Goal: Task Accomplishment & Management: Complete application form

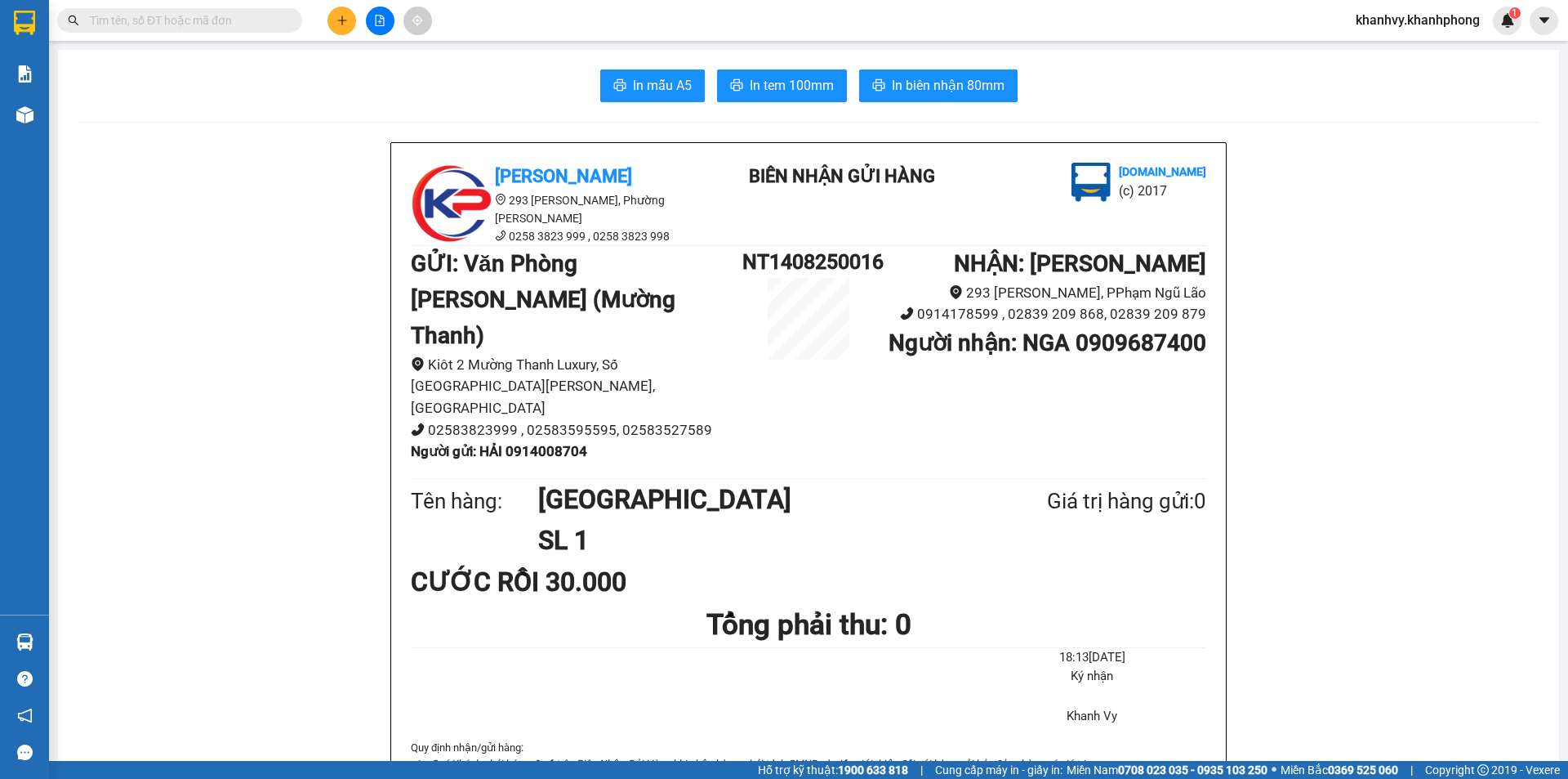
click at [332, 13] on button at bounding box center [341, 21] width 29 height 29
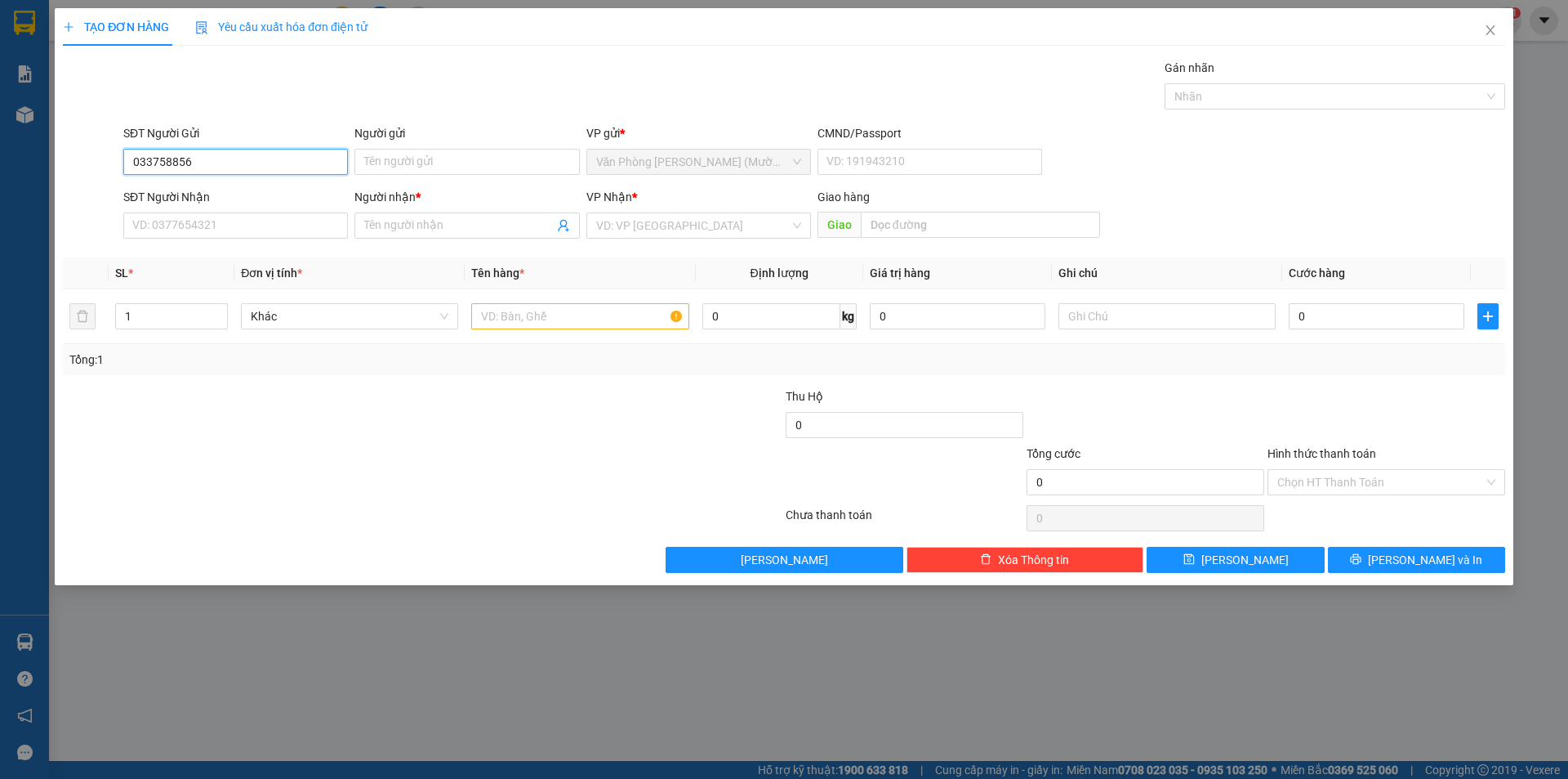
type input "0337588567"
click at [250, 199] on div "0337588567 - AN" at bounding box center [235, 195] width 205 height 18
type input "AN"
type input "0337588567"
click at [263, 233] on input "SĐT Người Nhận" at bounding box center [235, 226] width 225 height 26
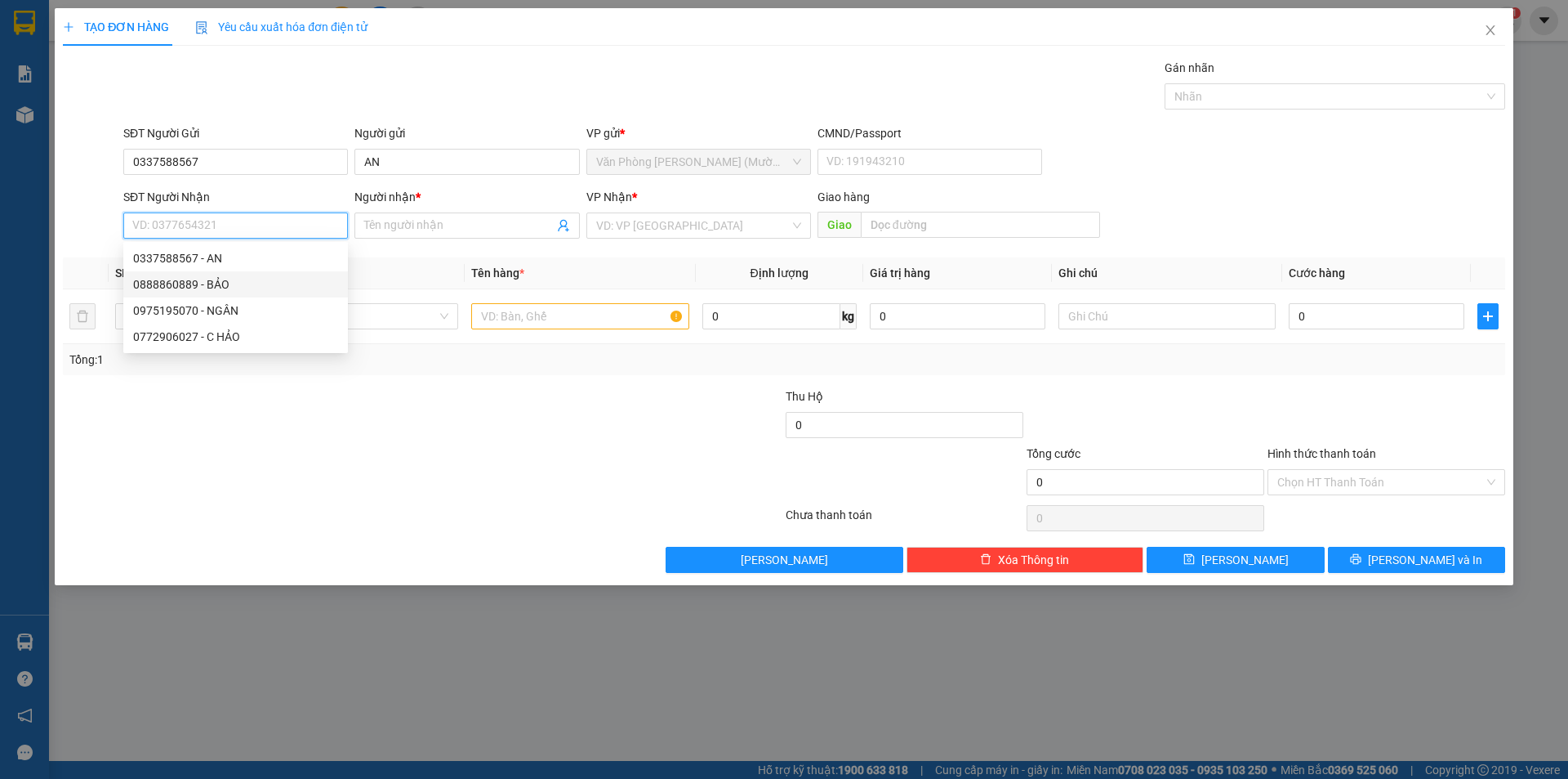
click at [263, 276] on div "0888860889 - BẢO" at bounding box center [235, 284] width 205 height 18
type input "0888860889"
type input "BẢO"
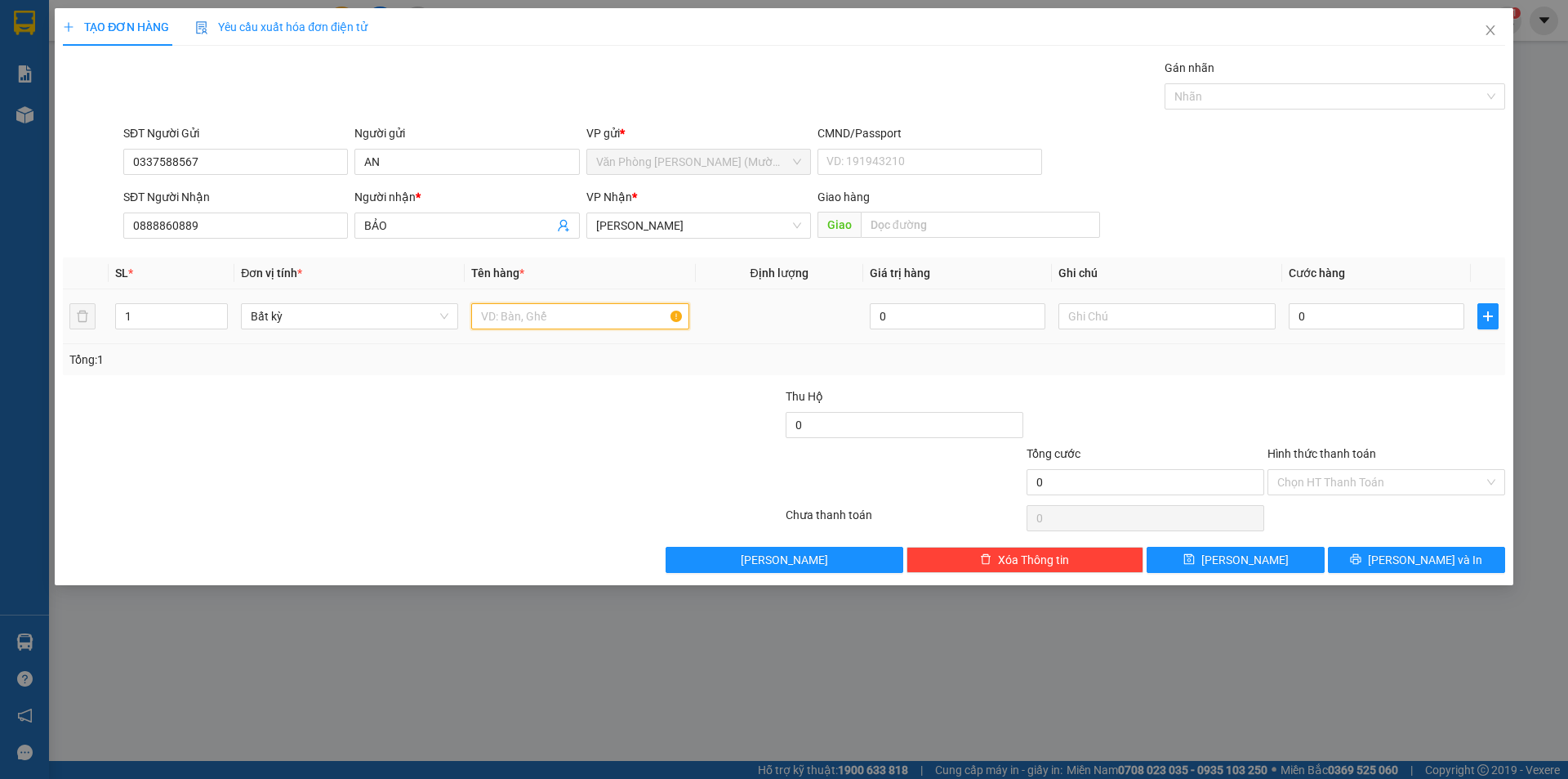
click at [584, 314] on input "text" at bounding box center [579, 316] width 217 height 26
type input "tg"
click at [1335, 316] on input "0" at bounding box center [1377, 316] width 176 height 26
type input "5"
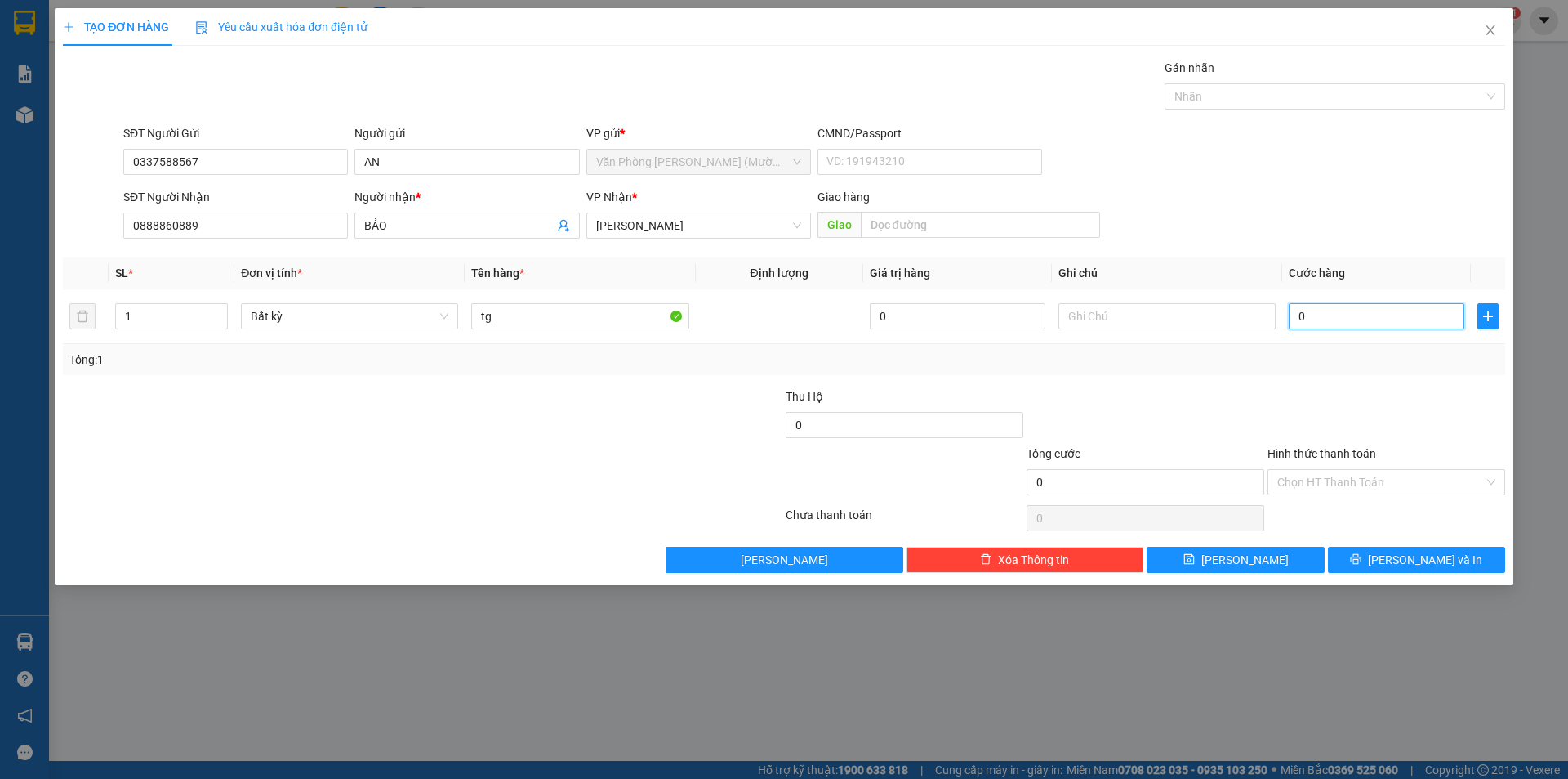
type input "5"
type input "50"
type input "50.000"
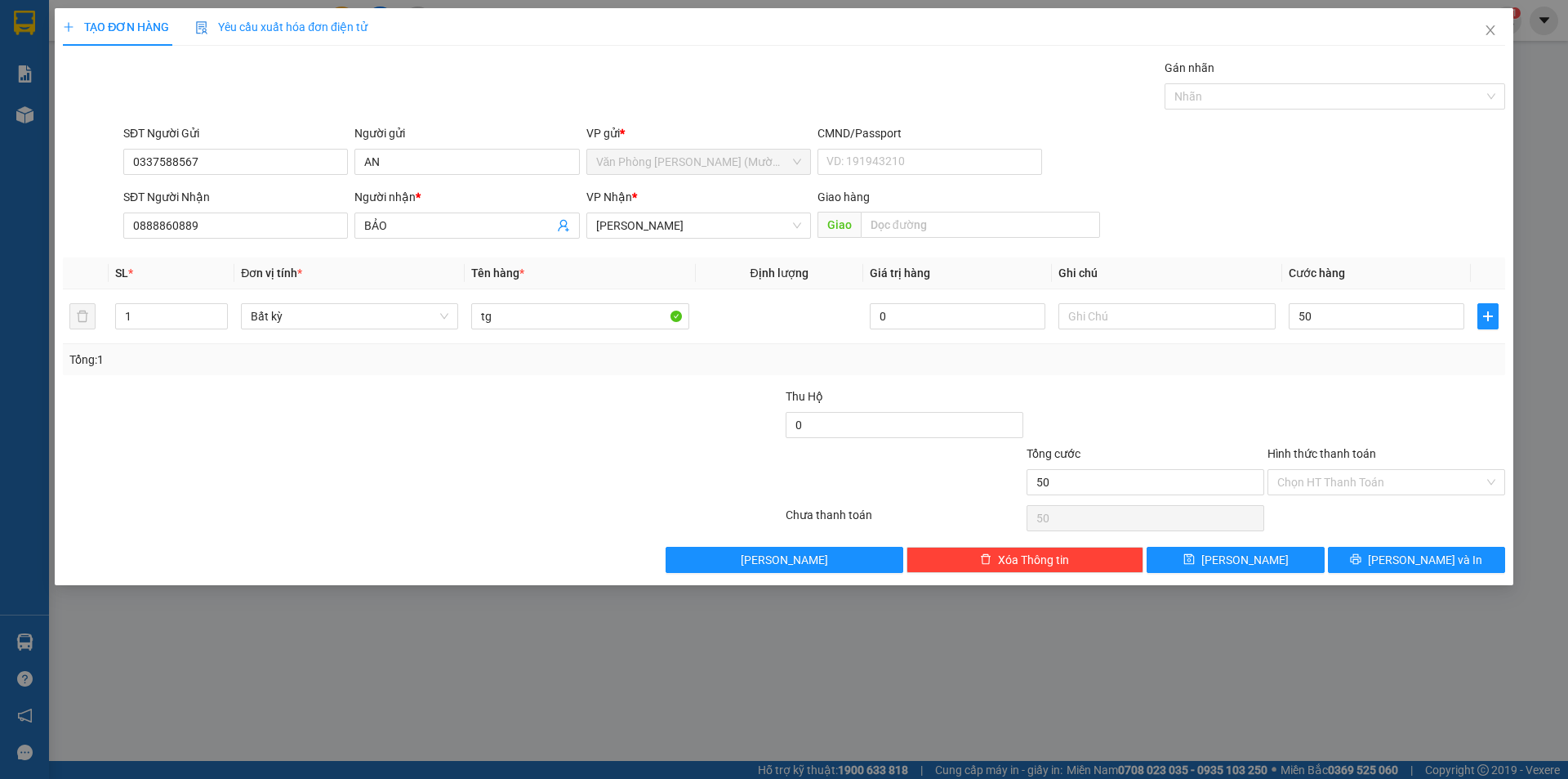
type input "50.000"
click at [1378, 375] on div "Transit Pickup Surcharge Ids Transit Deliver Surcharge Ids Transit Deliver Surc…" at bounding box center [784, 316] width 1442 height 514
click at [1418, 559] on span "[PERSON_NAME] và In" at bounding box center [1424, 560] width 114 height 18
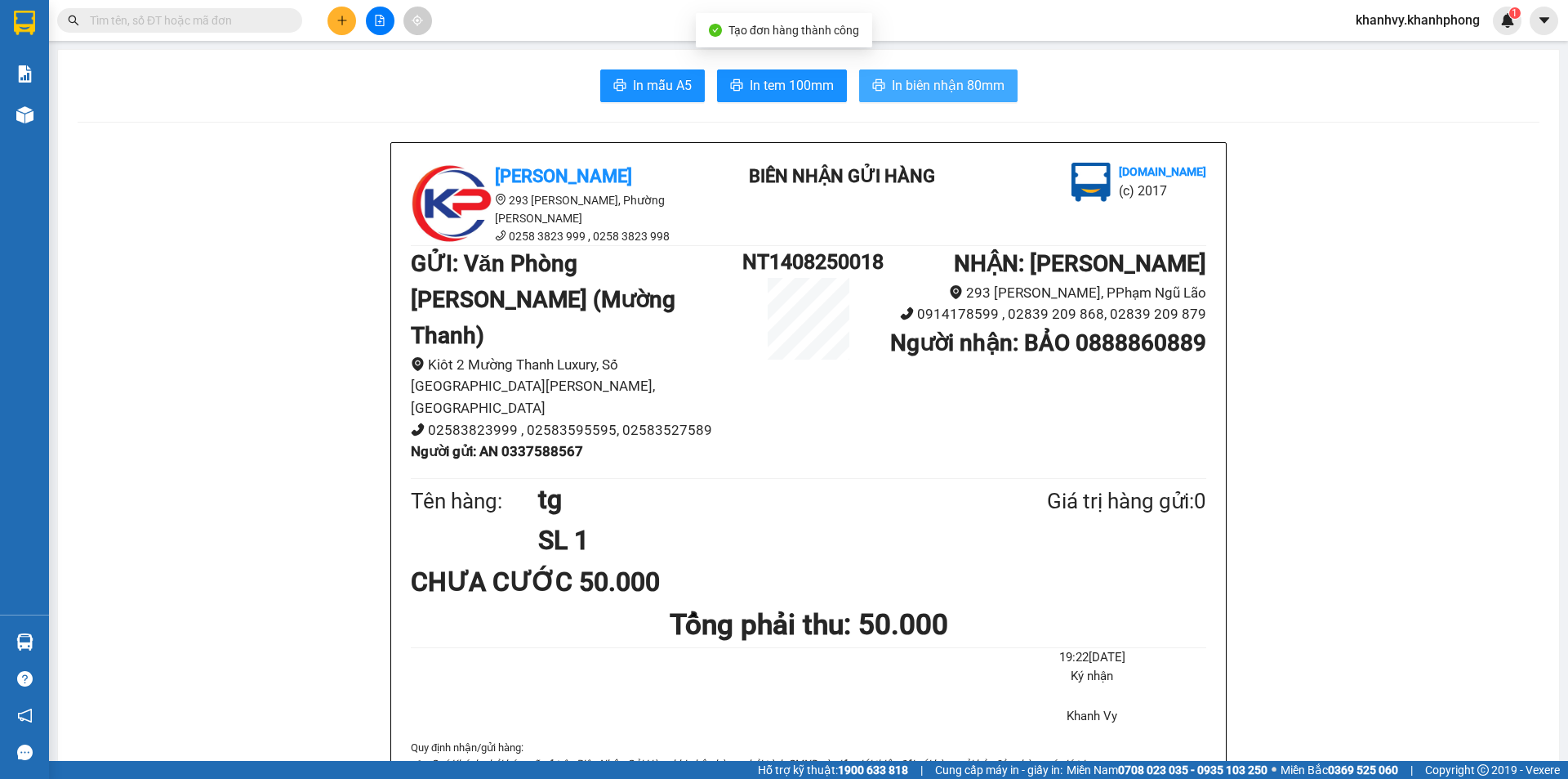
click at [931, 95] on span "In biên nhận 80mm" at bounding box center [948, 85] width 112 height 21
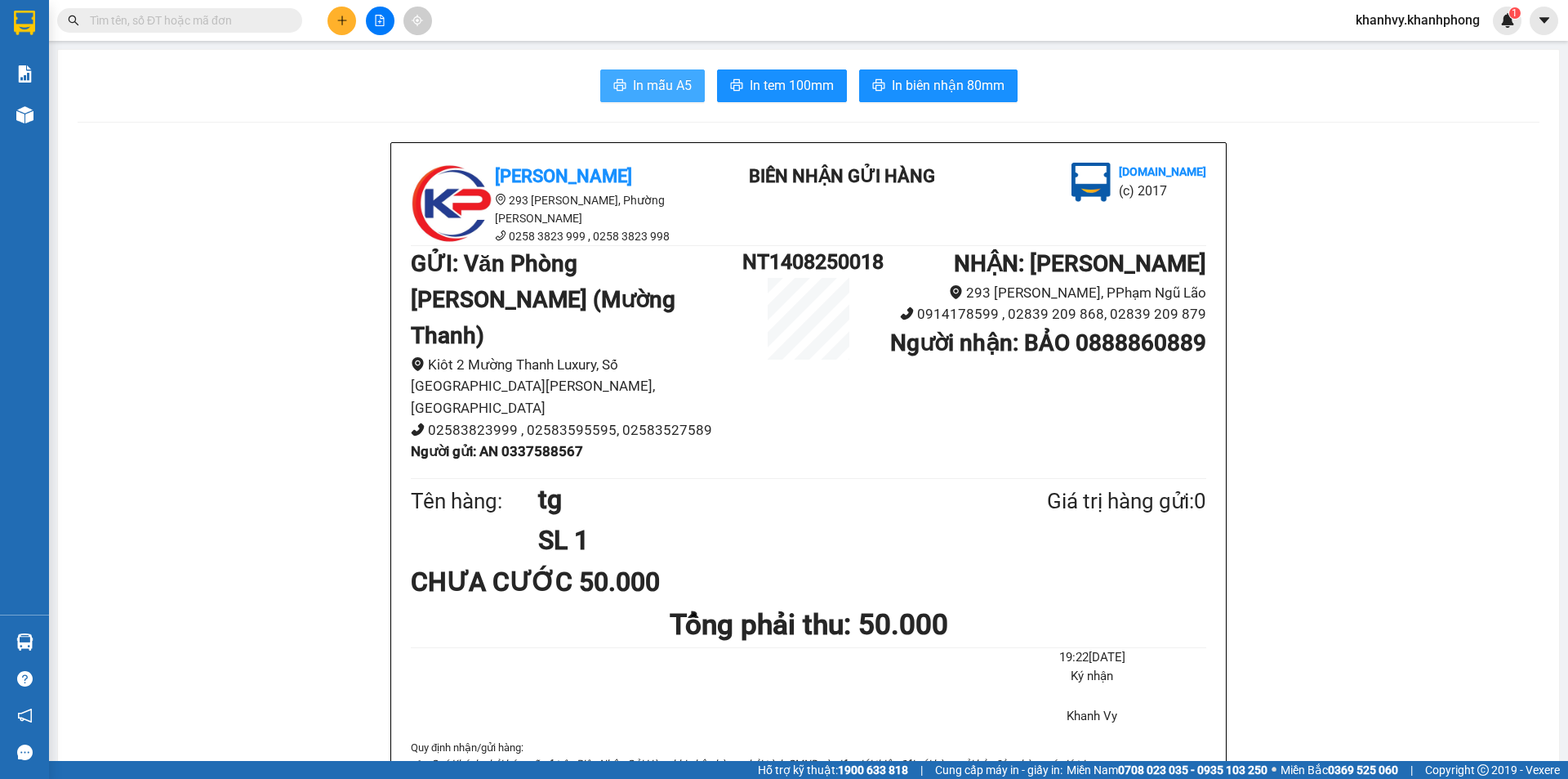
click at [650, 88] on span "In mẫu A5" at bounding box center [662, 85] width 59 height 21
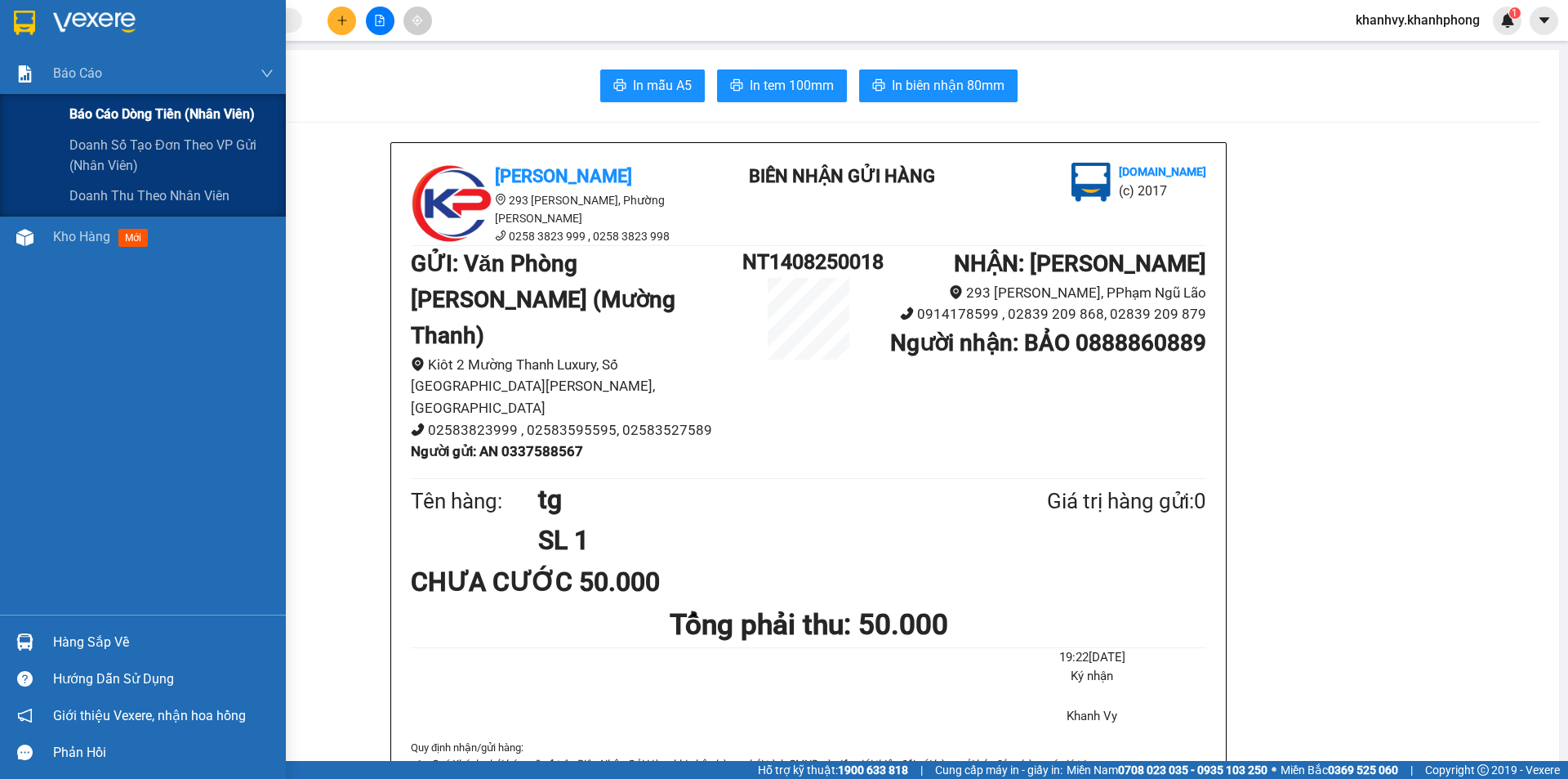
click at [98, 114] on span "Báo cáo dòng tiền (nhân viên)" at bounding box center [162, 113] width 185 height 21
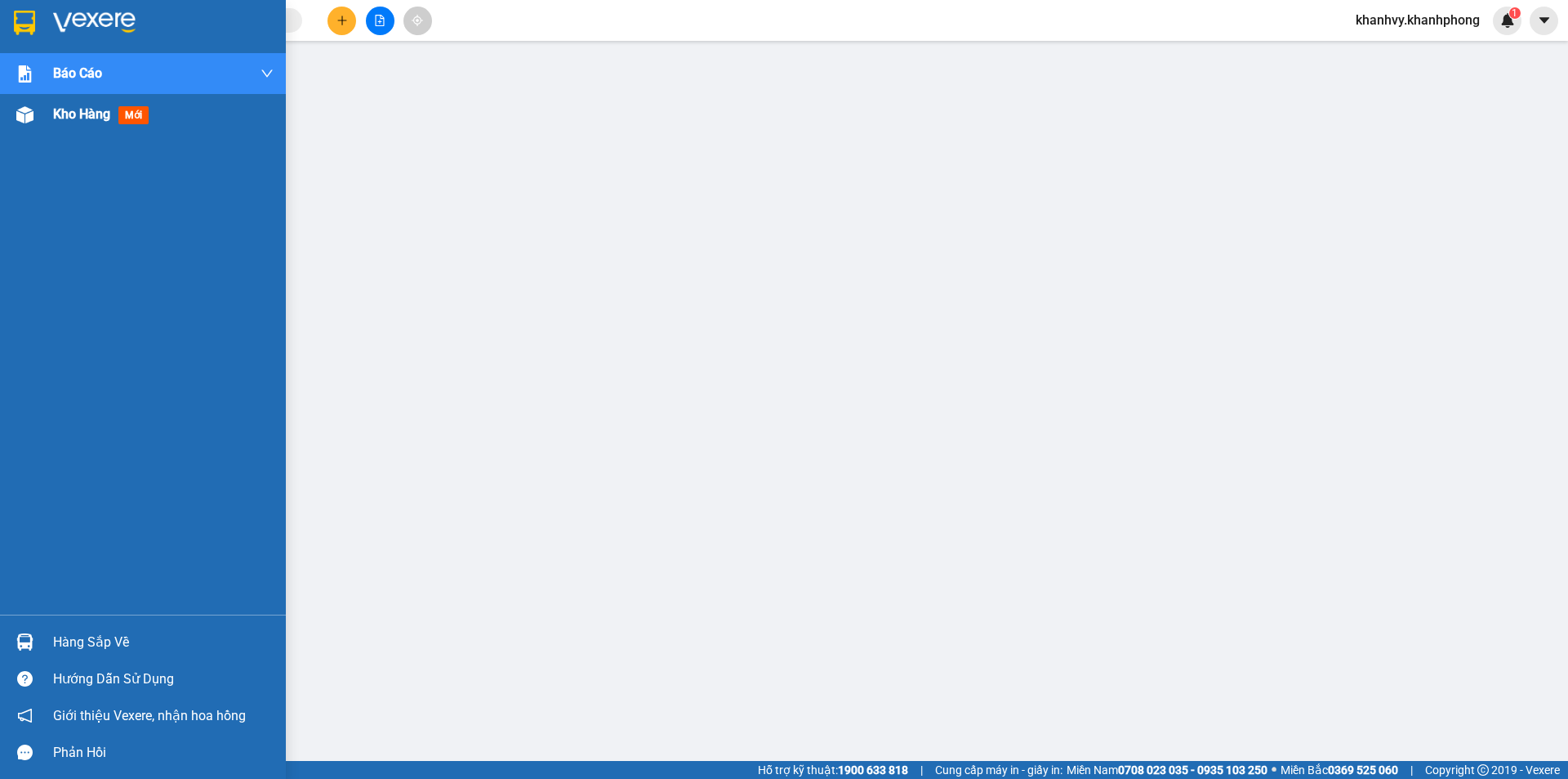
click at [98, 121] on span "Kho hàng" at bounding box center [82, 113] width 57 height 16
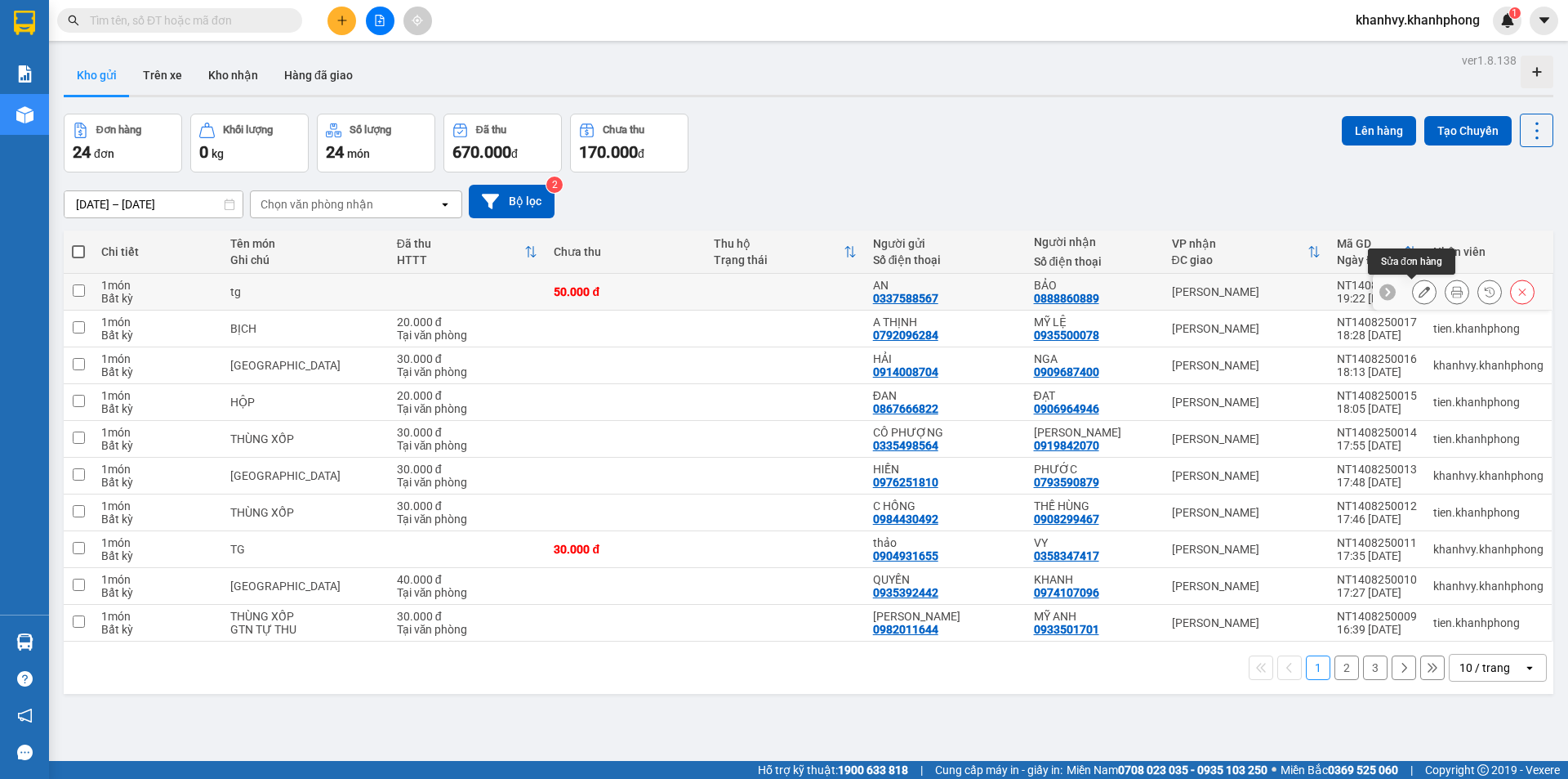
click at [1419, 294] on icon at bounding box center [1424, 291] width 11 height 11
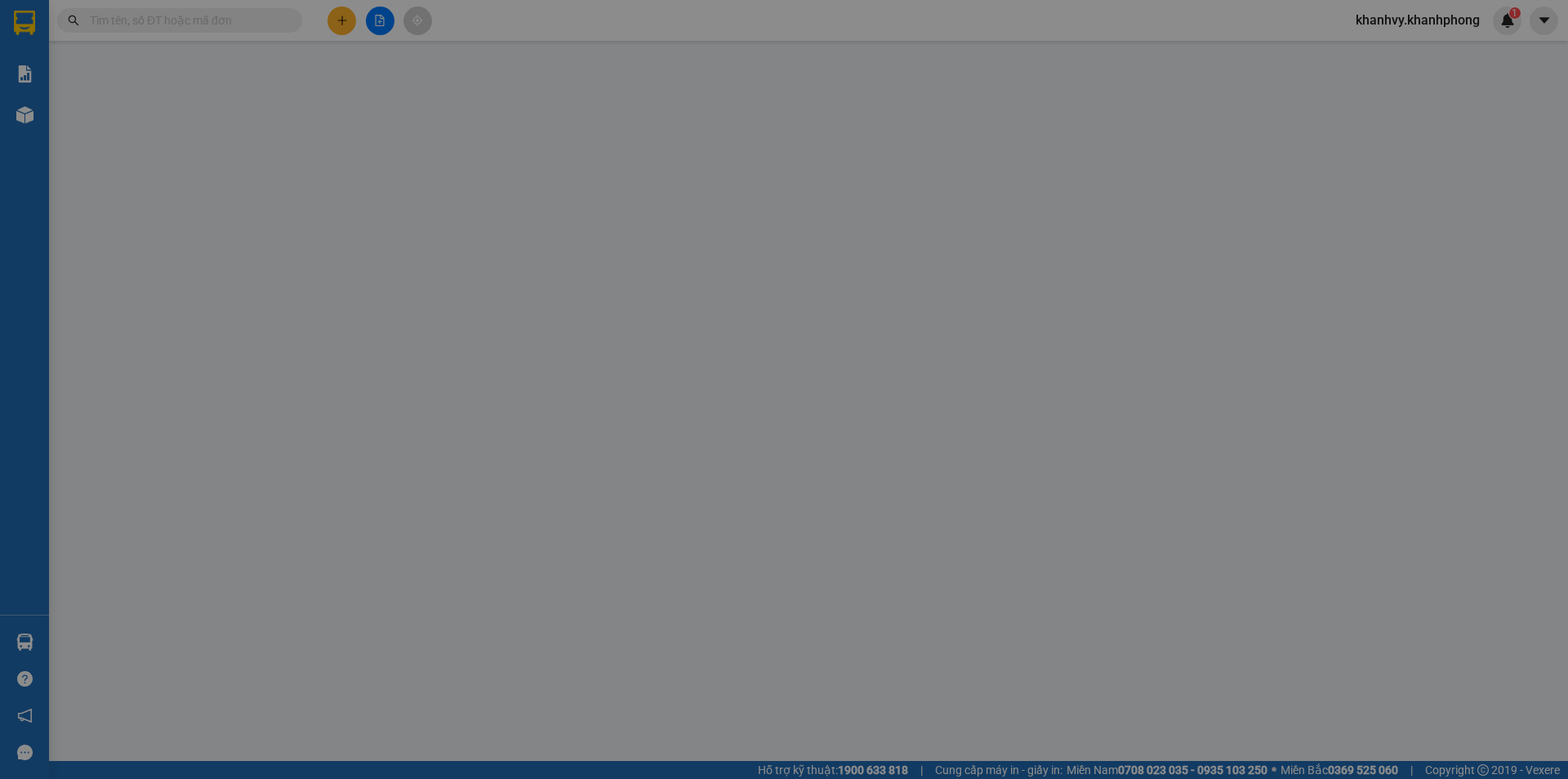
type input "0337588567"
type input "0888860889"
type input "50.000"
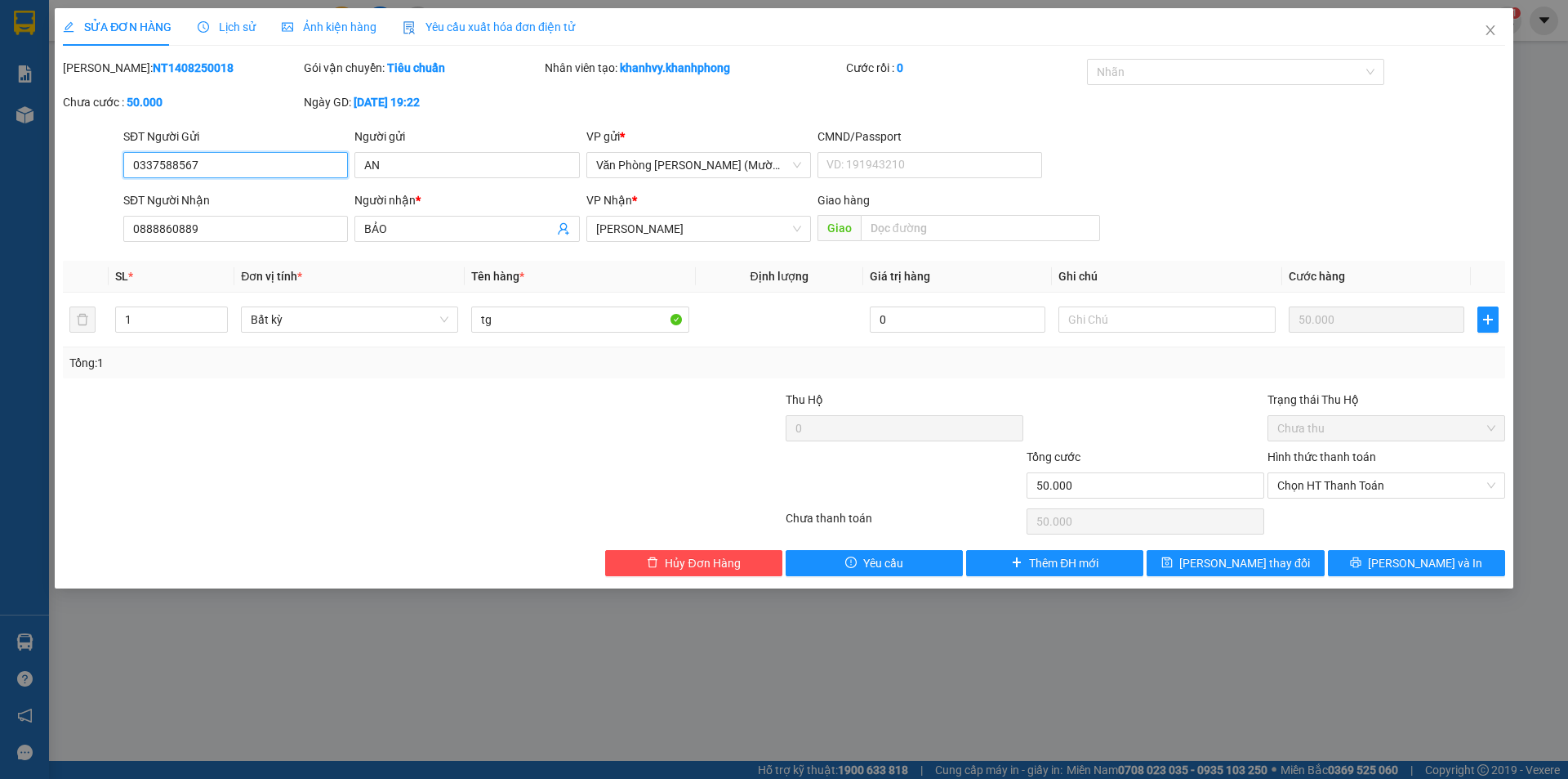
click at [309, 171] on input "0337588567" at bounding box center [235, 165] width 225 height 26
drag, startPoint x: 308, startPoint y: 170, endPoint x: 1494, endPoint y: 28, distance: 1194.5
click at [1494, 28] on icon "close" at bounding box center [1491, 30] width 13 height 13
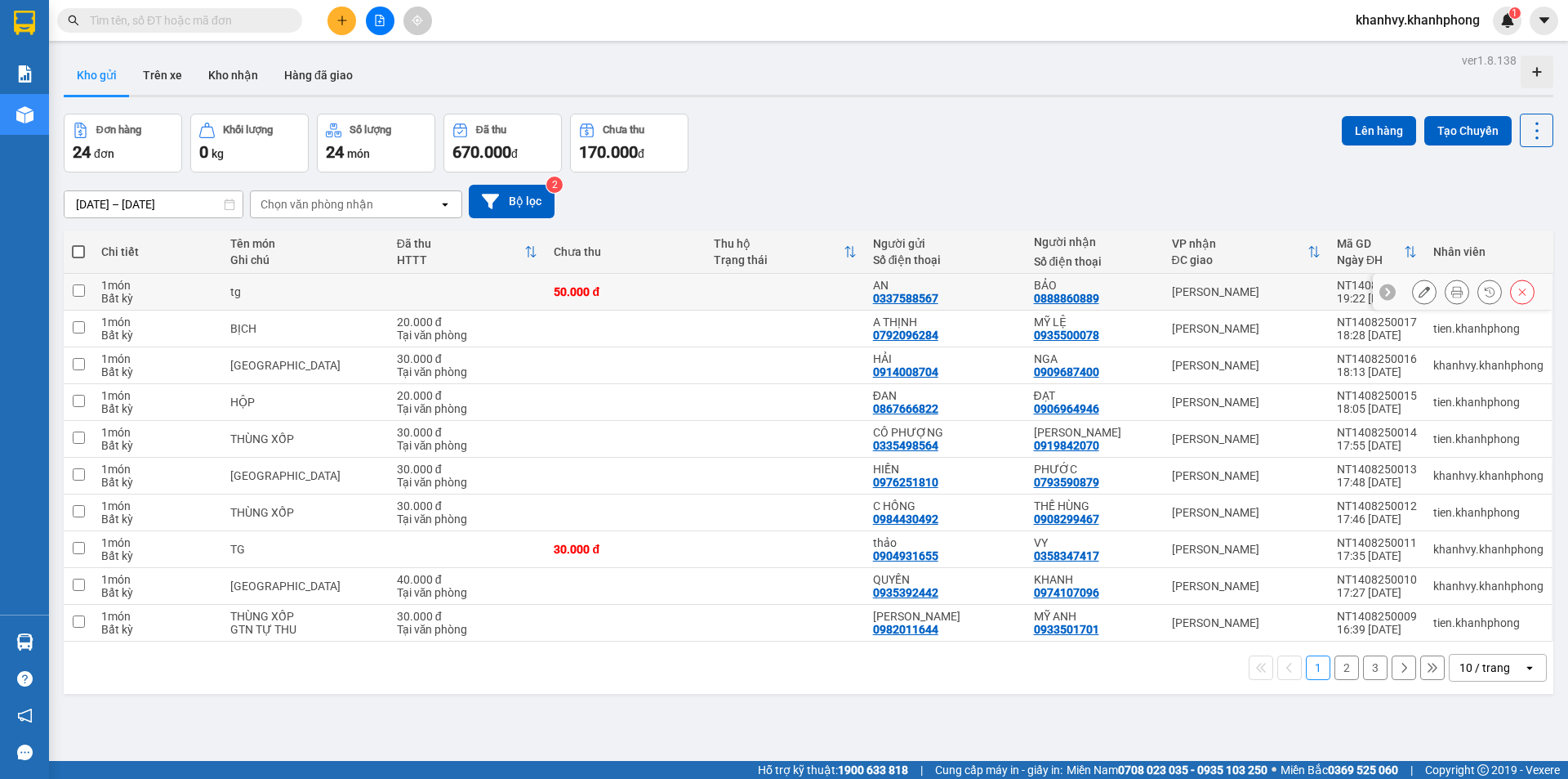
click at [1516, 291] on icon at bounding box center [1522, 291] width 11 height 11
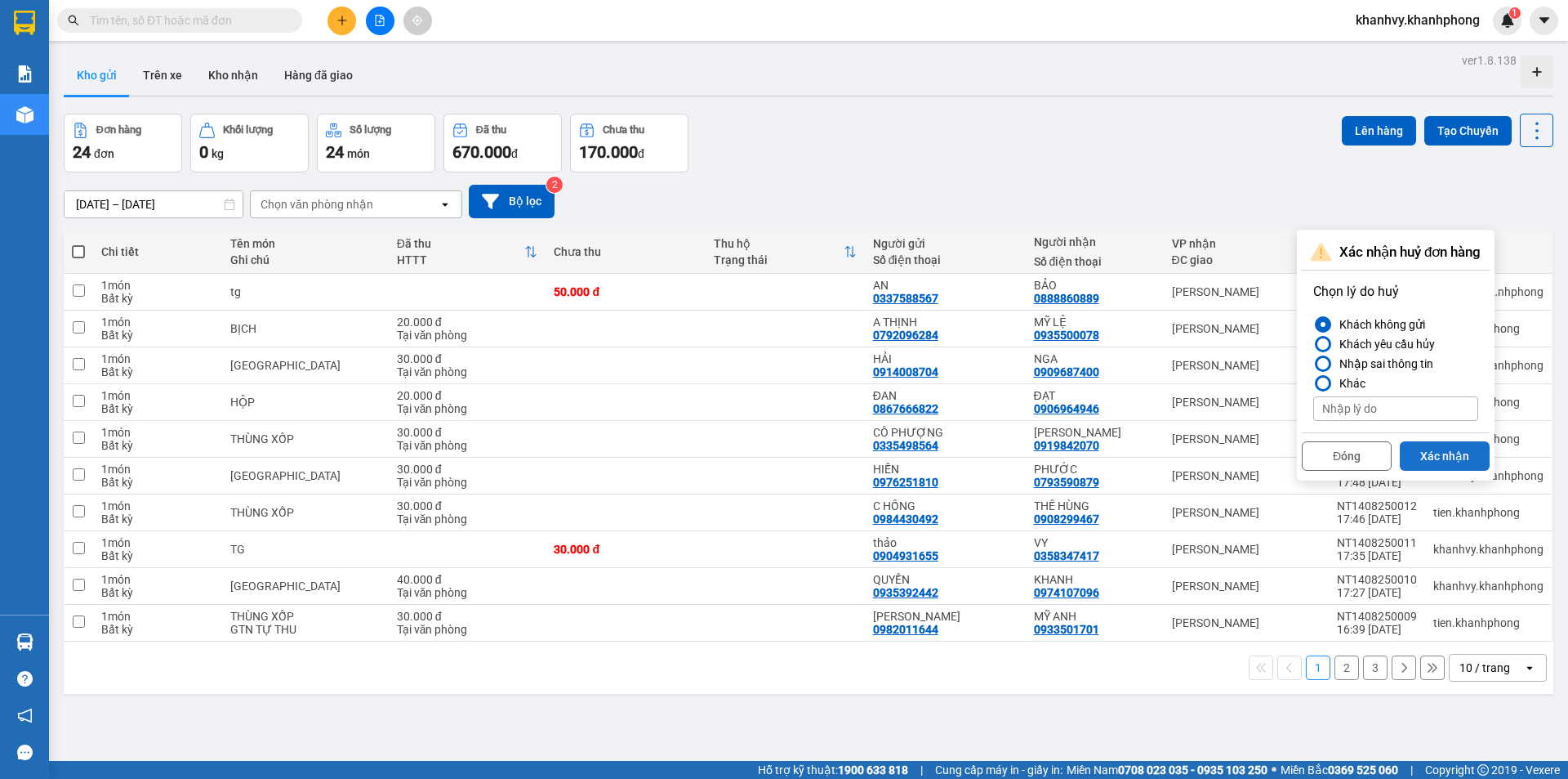
click at [1442, 455] on button "Xác nhận" at bounding box center [1444, 456] width 89 height 30
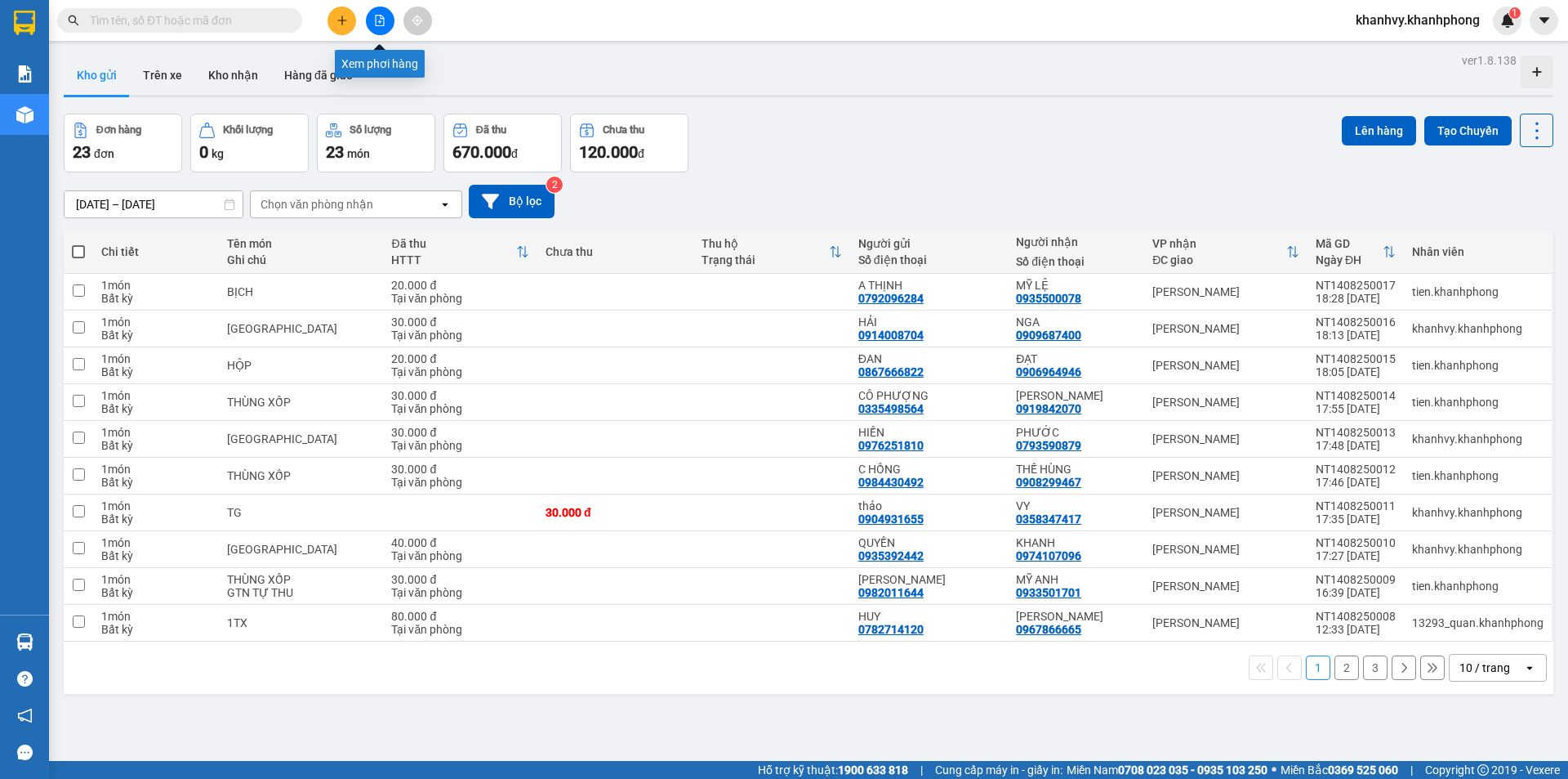
click at [331, 13] on button at bounding box center [341, 21] width 29 height 29
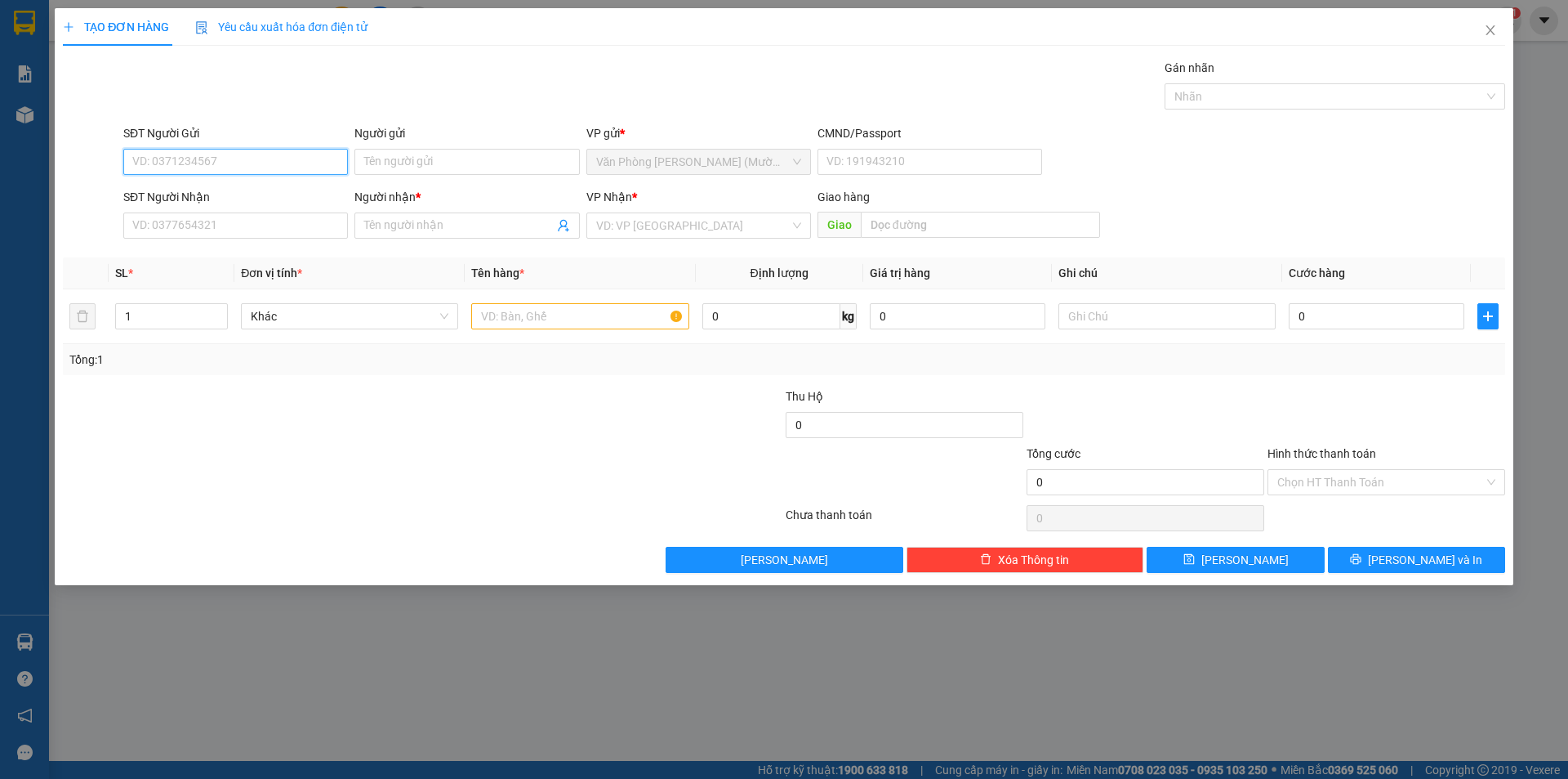
click at [245, 155] on input "SĐT Người Gửi" at bounding box center [235, 162] width 225 height 26
type input "0337588567"
click at [286, 195] on div "0337588567 - AN" at bounding box center [235, 195] width 205 height 18
type input "AN"
type input "0337588567"
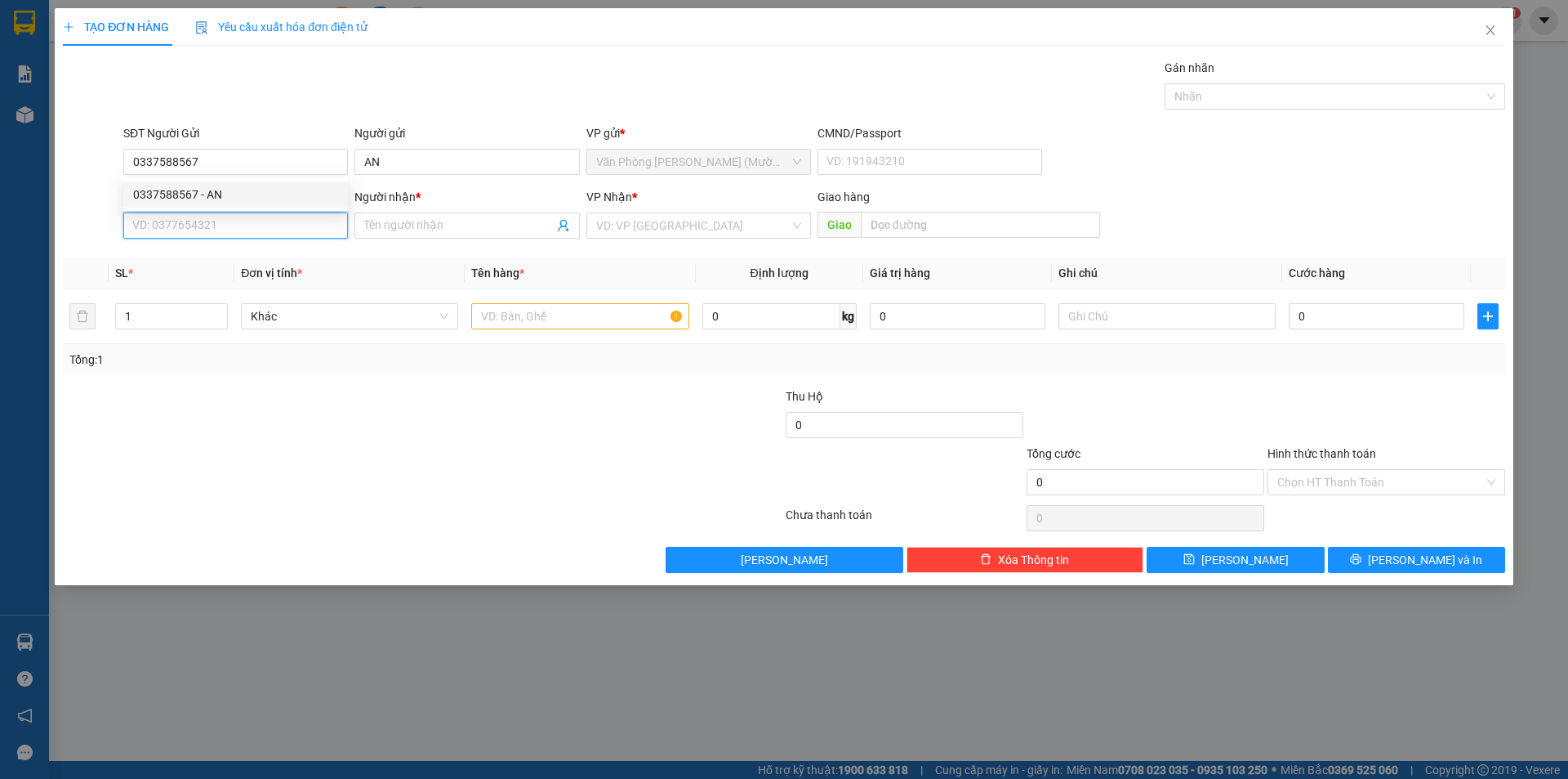
click at [280, 222] on input "SĐT Người Nhận" at bounding box center [235, 226] width 225 height 26
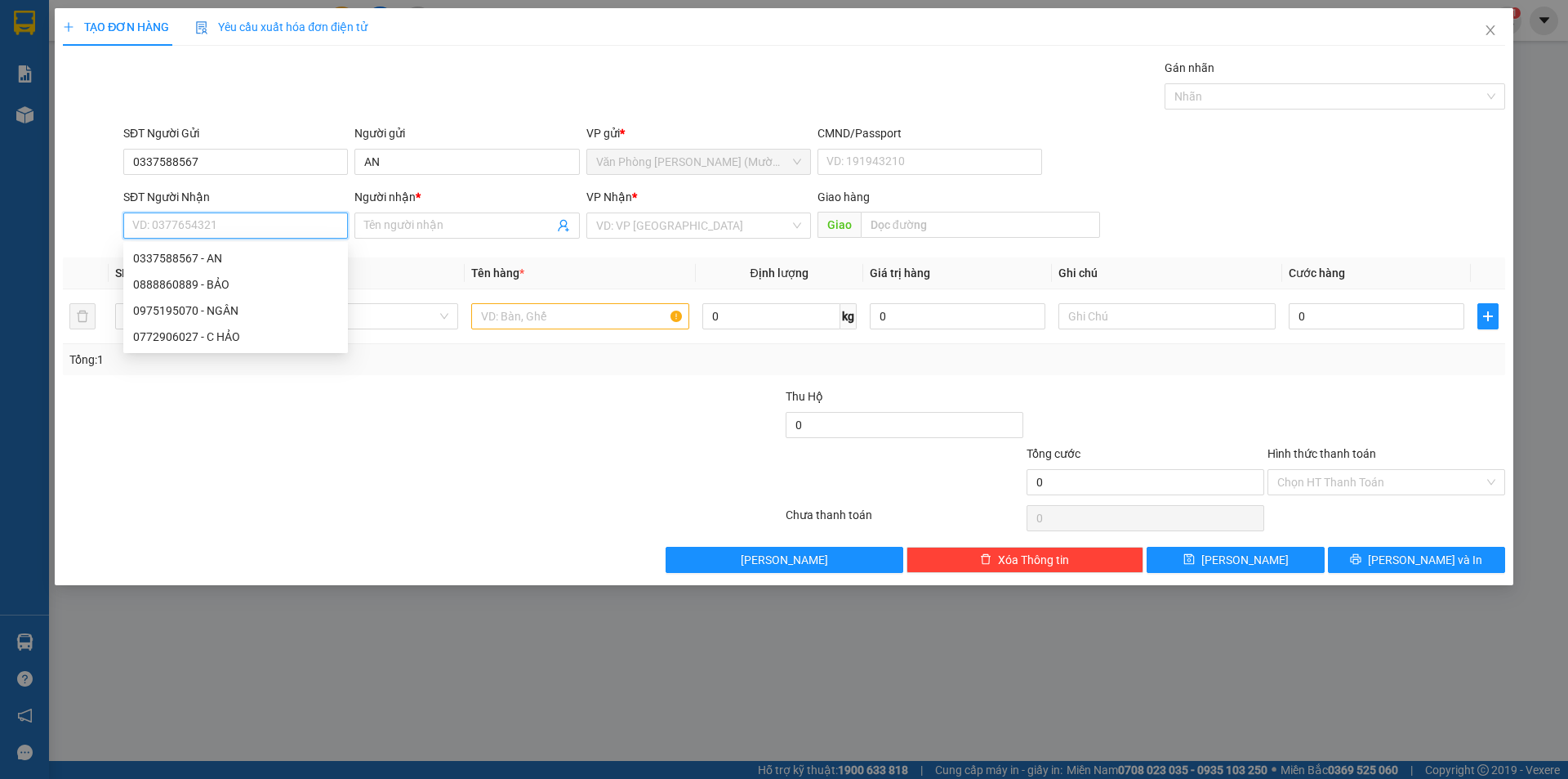
click at [279, 231] on input "SĐT Người Nhận" at bounding box center [235, 226] width 225 height 26
click at [244, 282] on div "0888860889 - BẢO" at bounding box center [235, 284] width 205 height 18
type input "0888860889"
type input "BẢO"
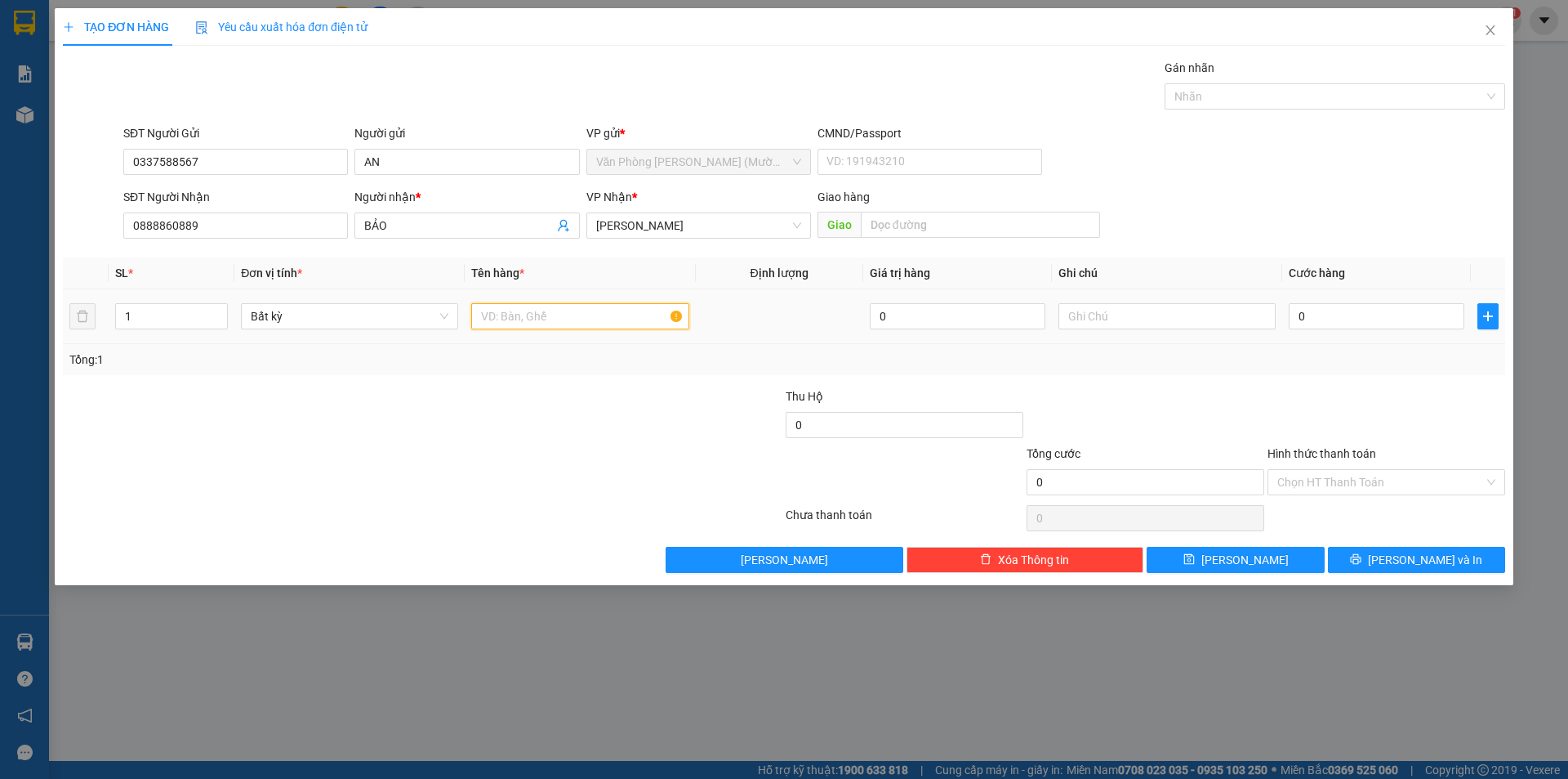
click at [583, 323] on input "text" at bounding box center [579, 316] width 217 height 26
type input "tg"
click at [1383, 323] on input "0" at bounding box center [1377, 316] width 176 height 26
type input "4"
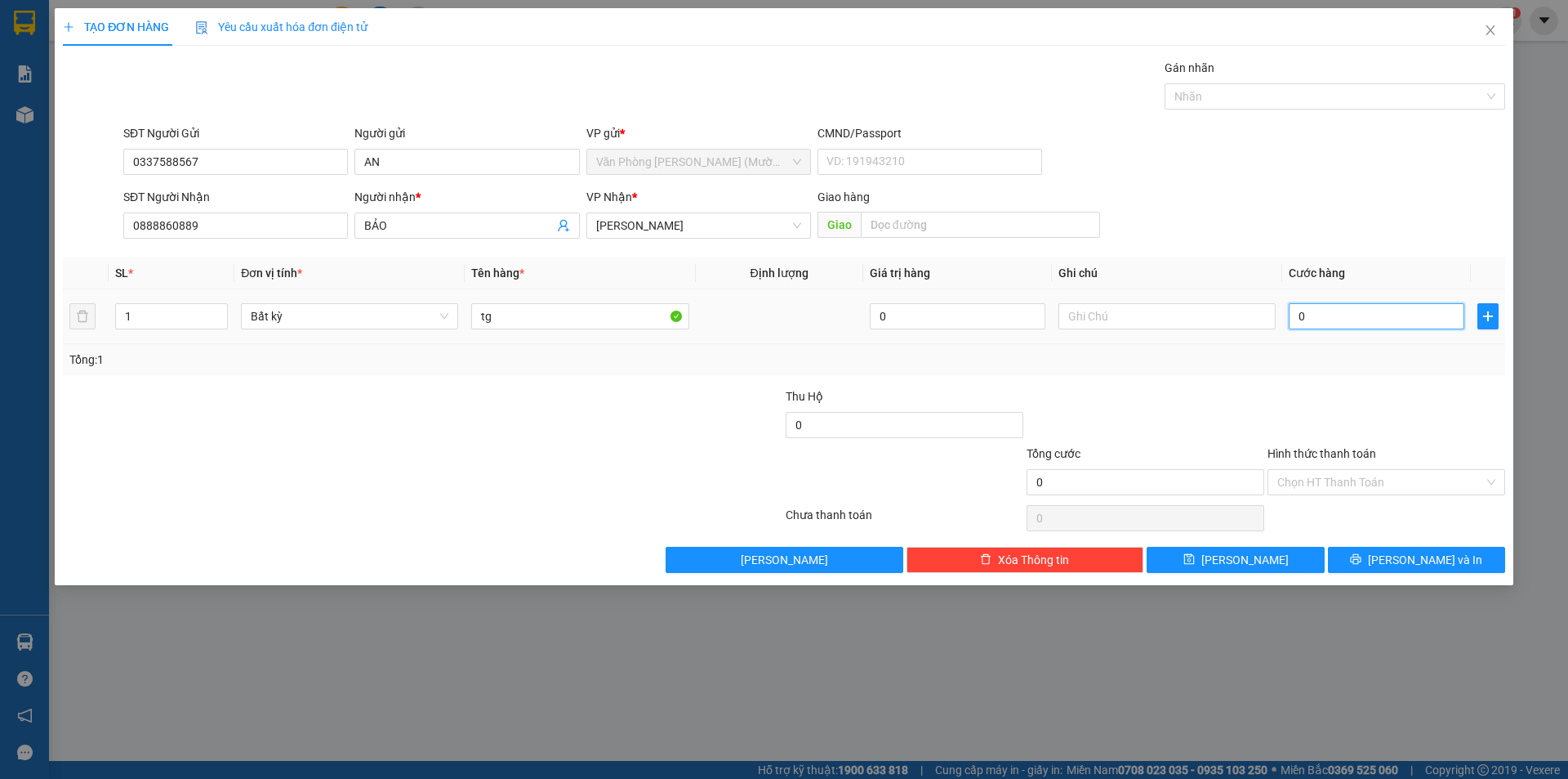
type input "4"
type input "40"
type input "40.000"
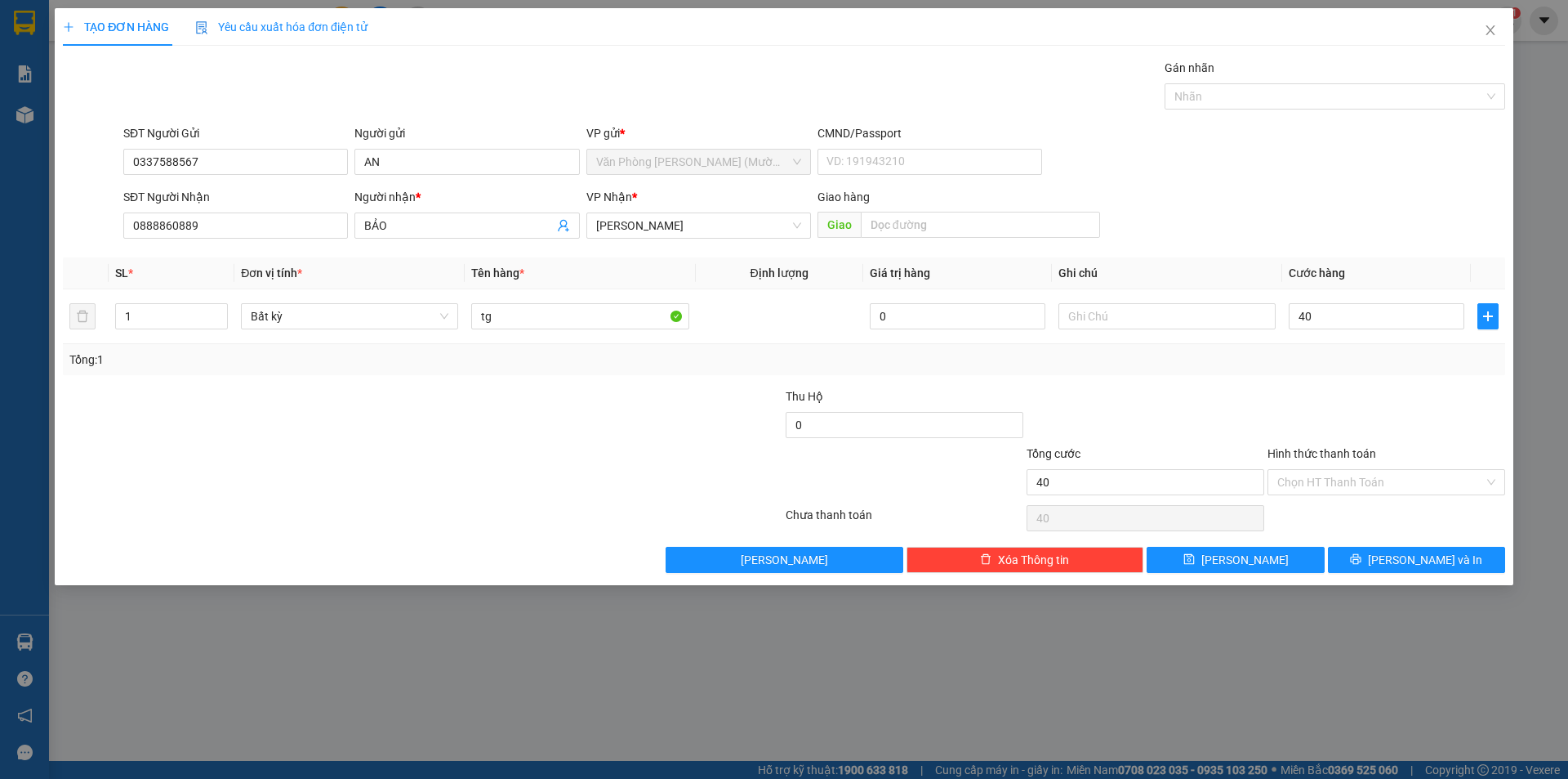
type input "40.000"
click at [1361, 362] on div "Tổng: 1" at bounding box center [784, 360] width 1429 height 18
click at [1420, 552] on span "[PERSON_NAME] và In" at bounding box center [1424, 560] width 114 height 18
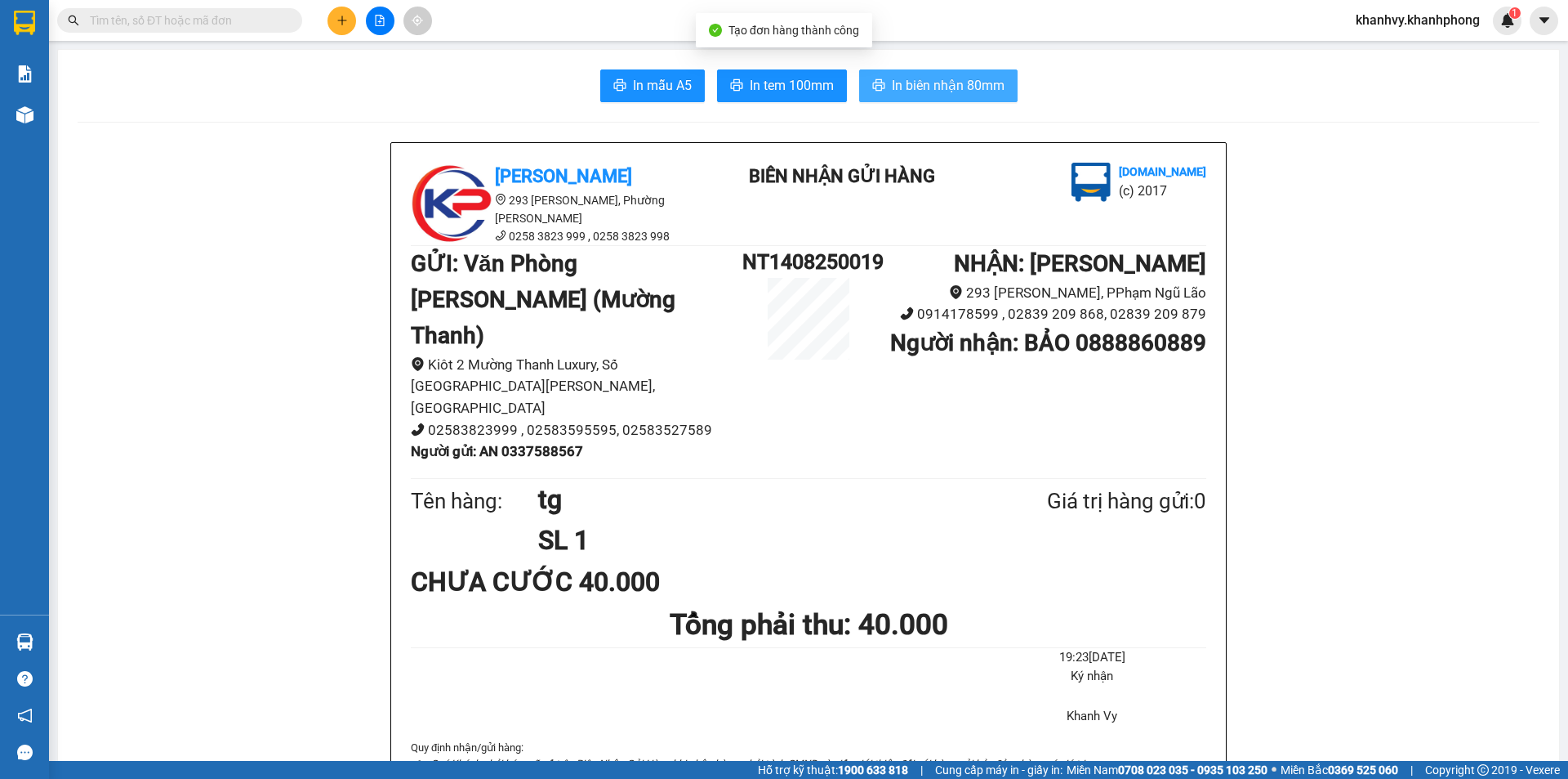
click at [958, 95] on span "In biên nhận 80mm" at bounding box center [948, 85] width 112 height 21
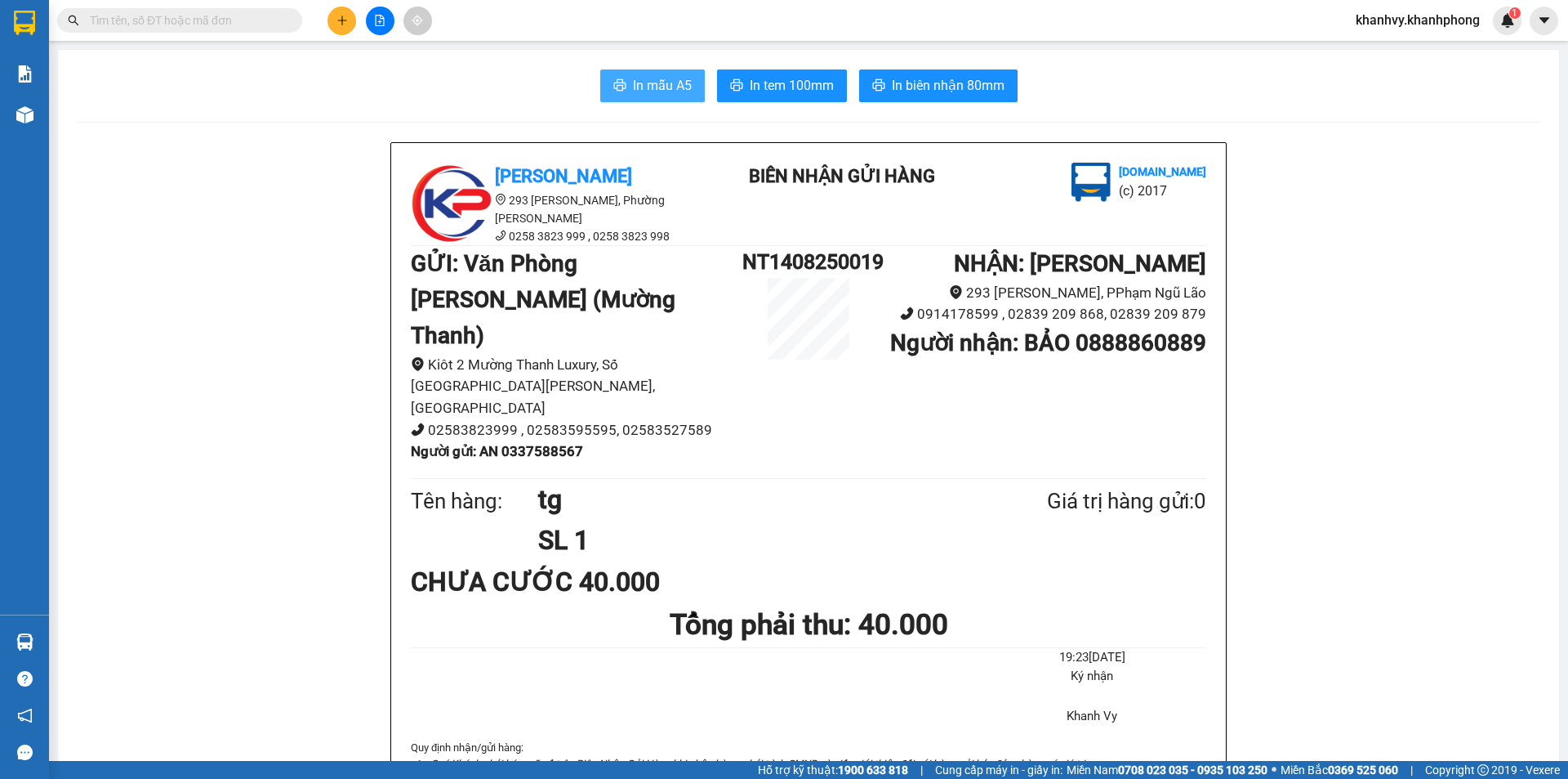
click at [654, 85] on span "In mẫu A5" at bounding box center [662, 85] width 59 height 21
click at [350, 24] on button at bounding box center [341, 21] width 29 height 29
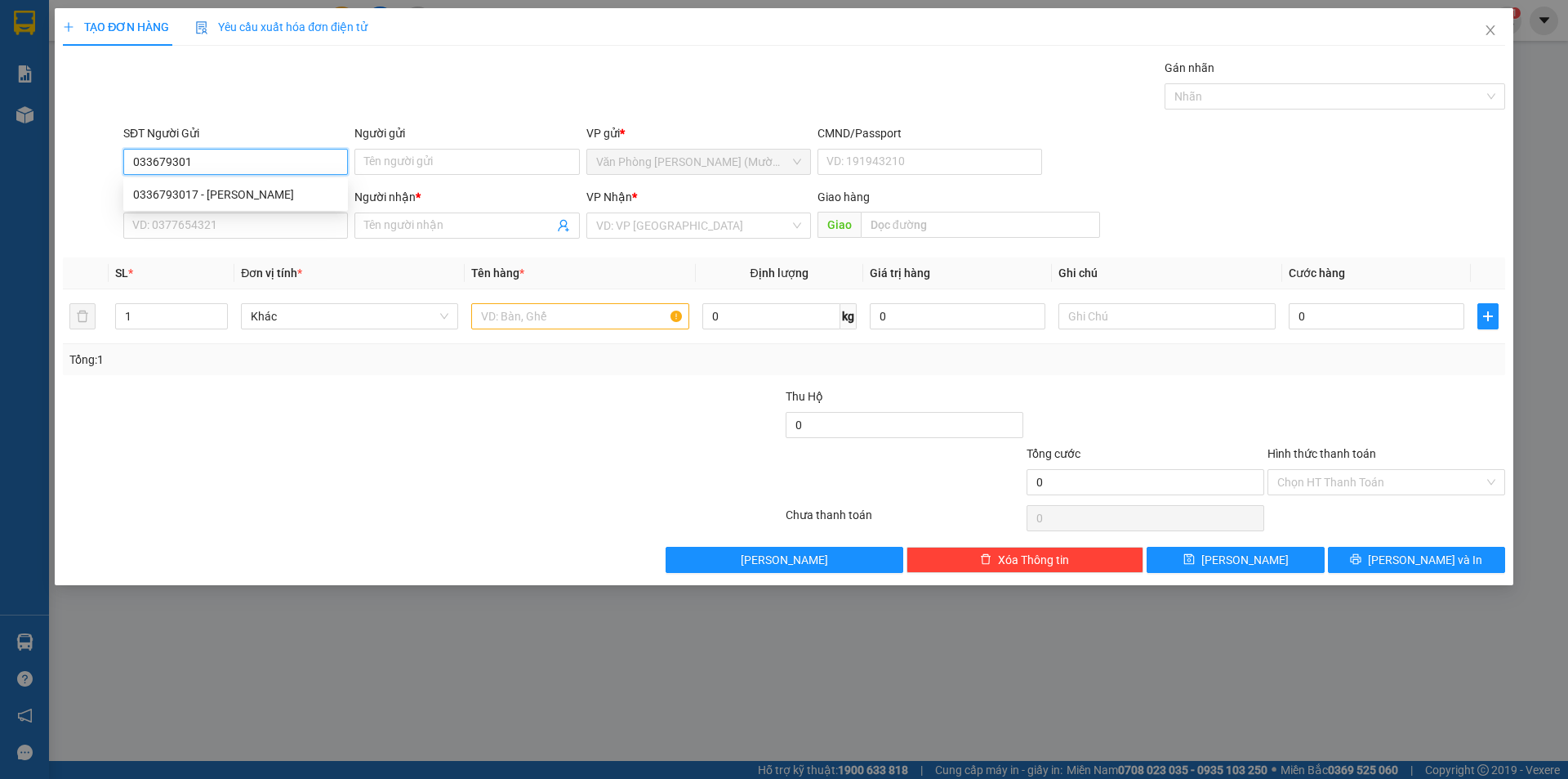
type input "0336793017"
click at [284, 183] on div "0336793017 - [PERSON_NAME]" at bounding box center [235, 195] width 225 height 26
type input "[PERSON_NAME]"
type input "0336793017"
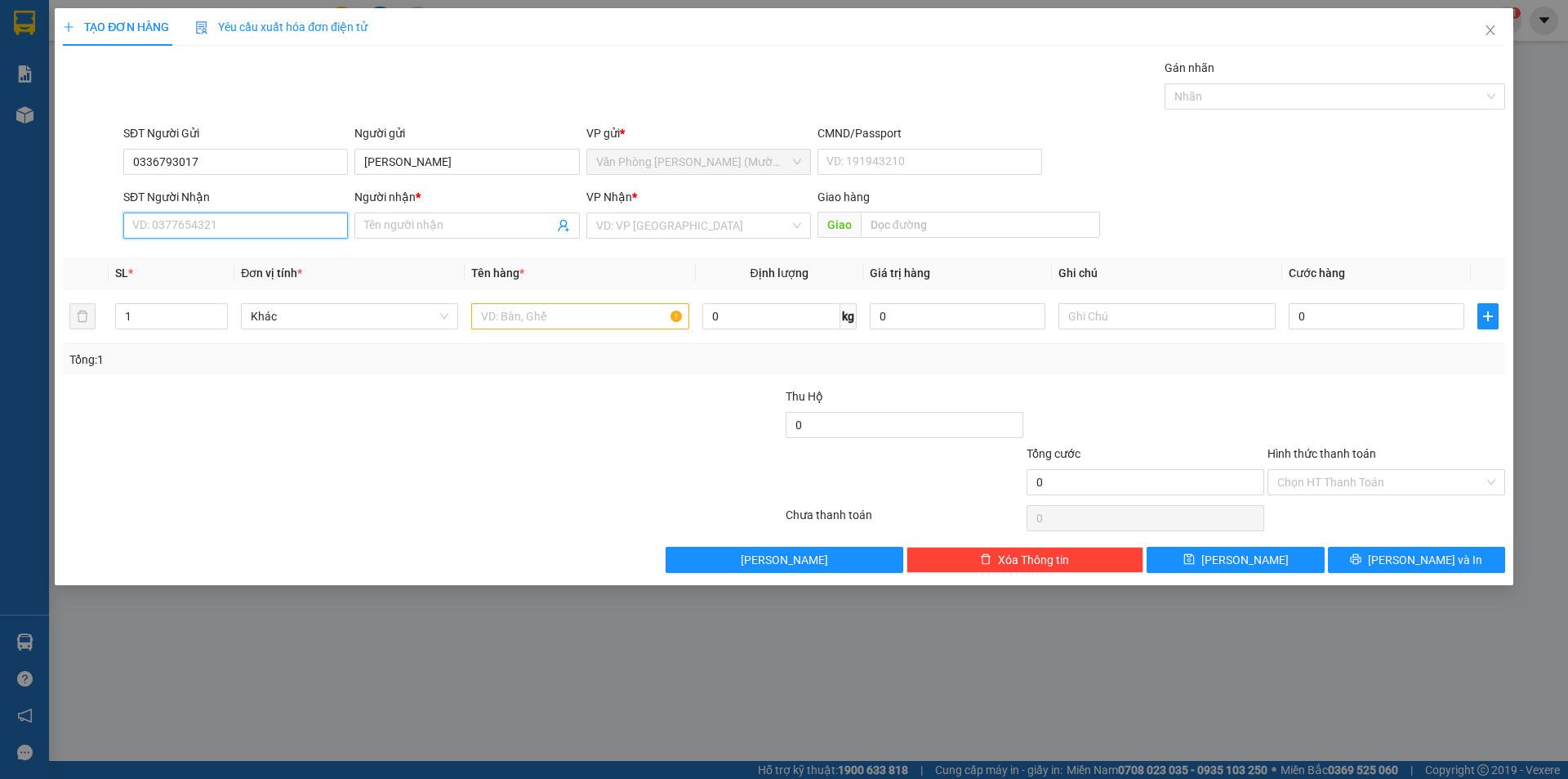
click at [297, 231] on input "SĐT Người Nhận" at bounding box center [235, 226] width 225 height 26
type input "0909154946"
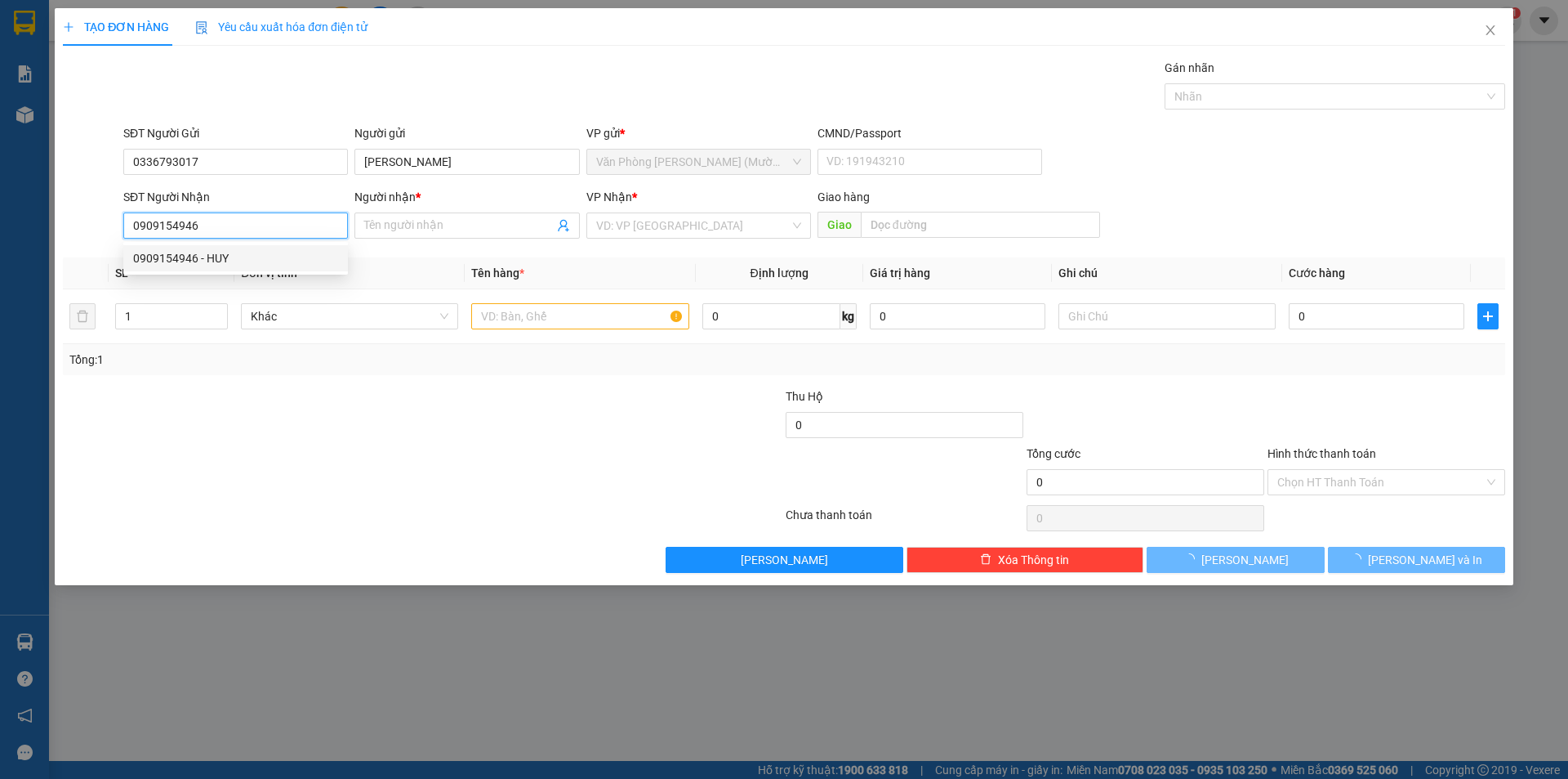
click at [277, 261] on div "0909154946 - HUY" at bounding box center [235, 259] width 205 height 18
type input "HUY"
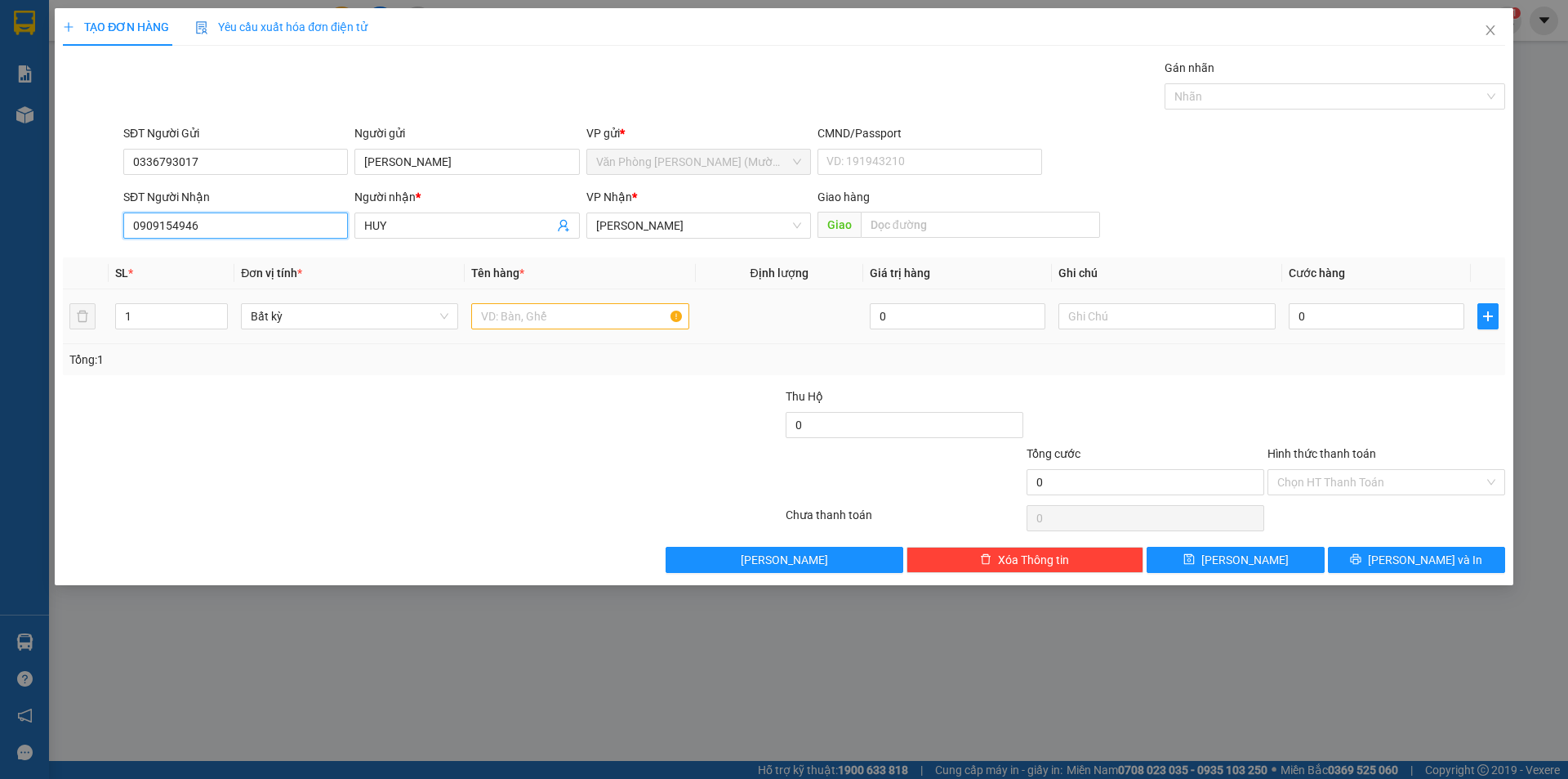
type input "0909154946"
click at [610, 313] on input "text" at bounding box center [579, 316] width 217 height 26
type input "hs"
click at [1325, 318] on input "0" at bounding box center [1377, 316] width 176 height 26
type input "2"
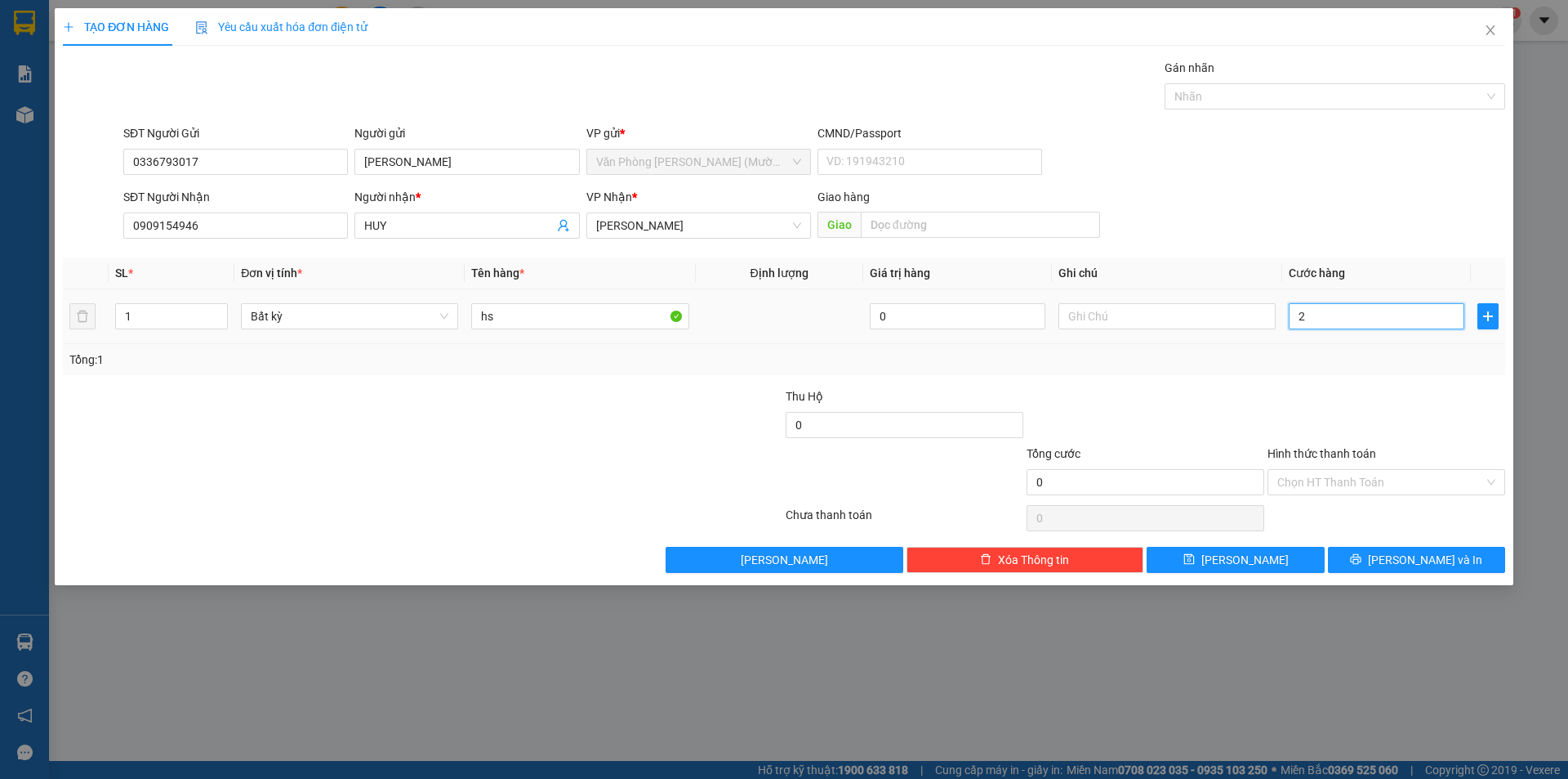
type input "2"
type input "20"
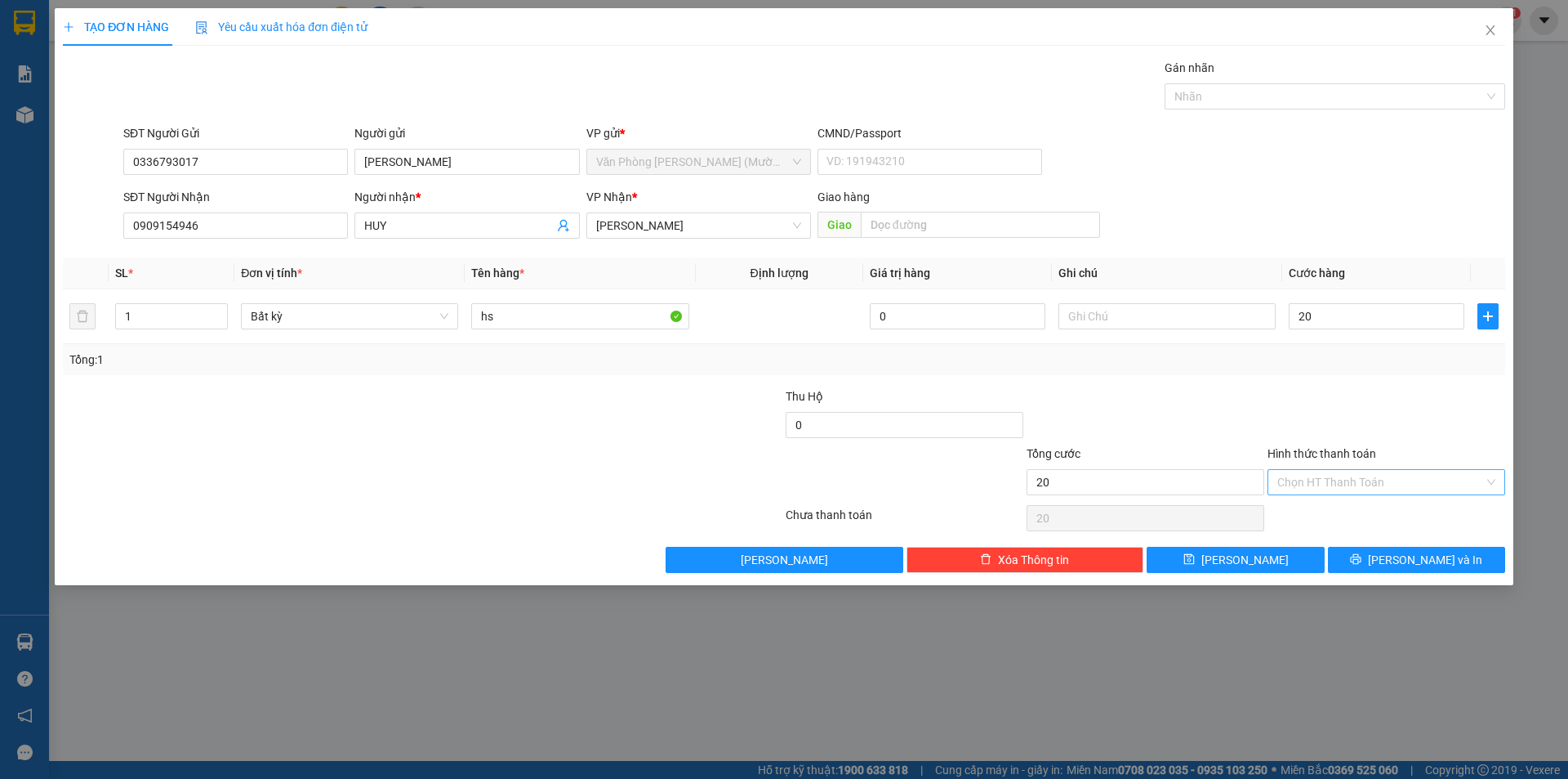
type input "20.000"
click at [1429, 484] on input "Hình thức thanh toán" at bounding box center [1381, 482] width 207 height 25
click at [1387, 518] on div "Tại văn phòng" at bounding box center [1387, 515] width 218 height 18
type input "0"
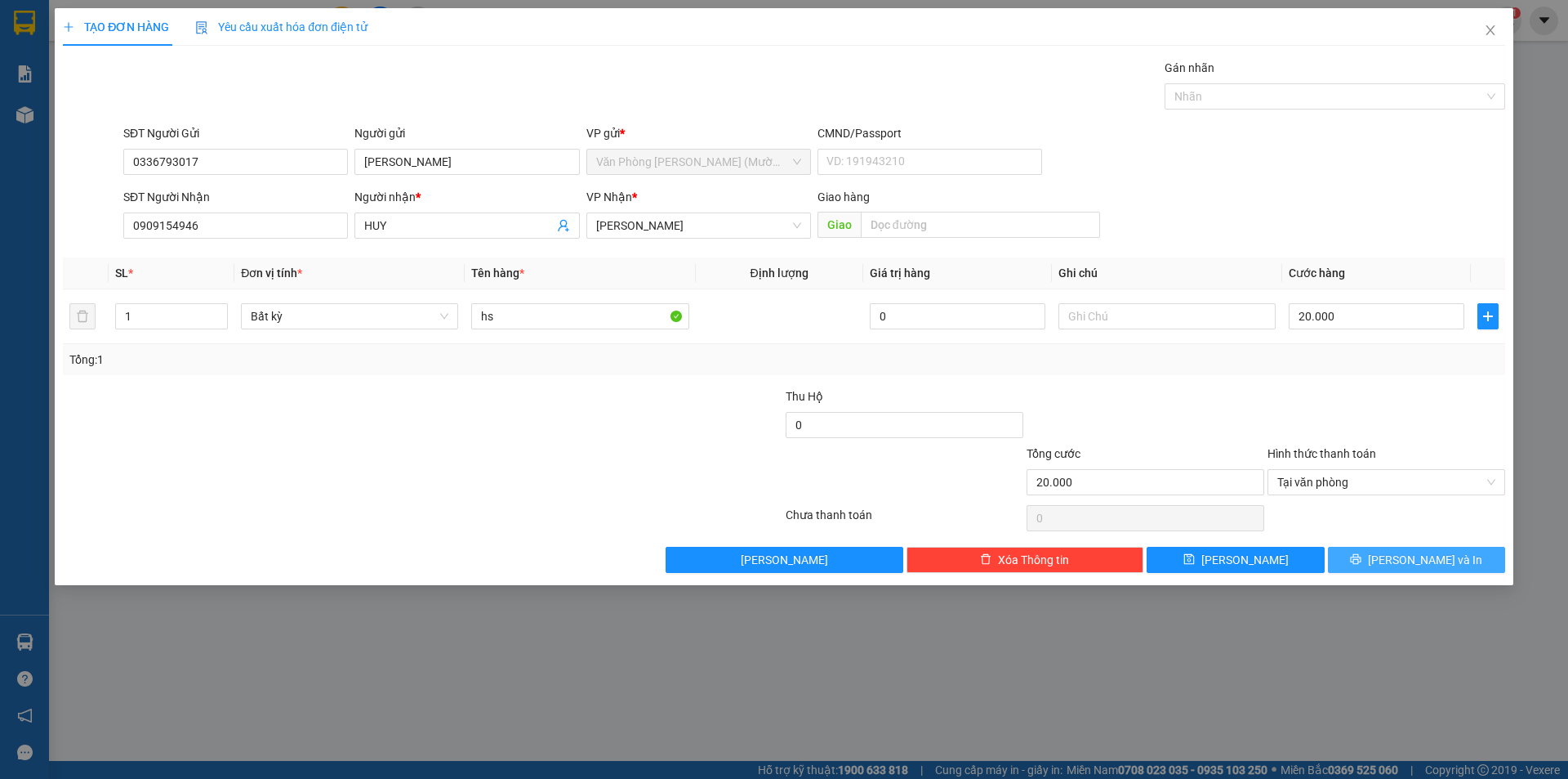
click at [1361, 555] on icon "printer" at bounding box center [1355, 559] width 11 height 11
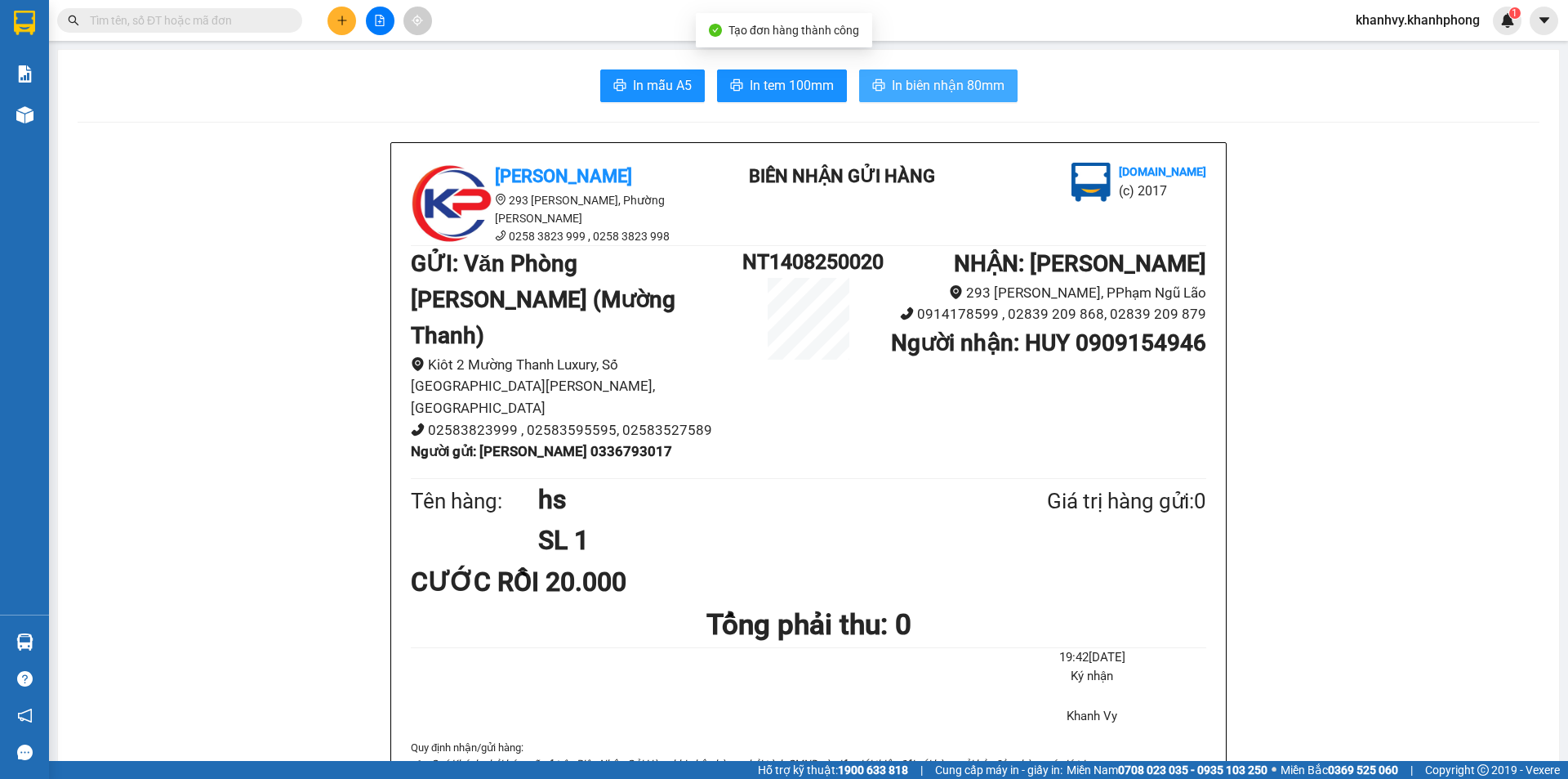
click at [903, 94] on span "In biên nhận 80mm" at bounding box center [948, 85] width 112 height 21
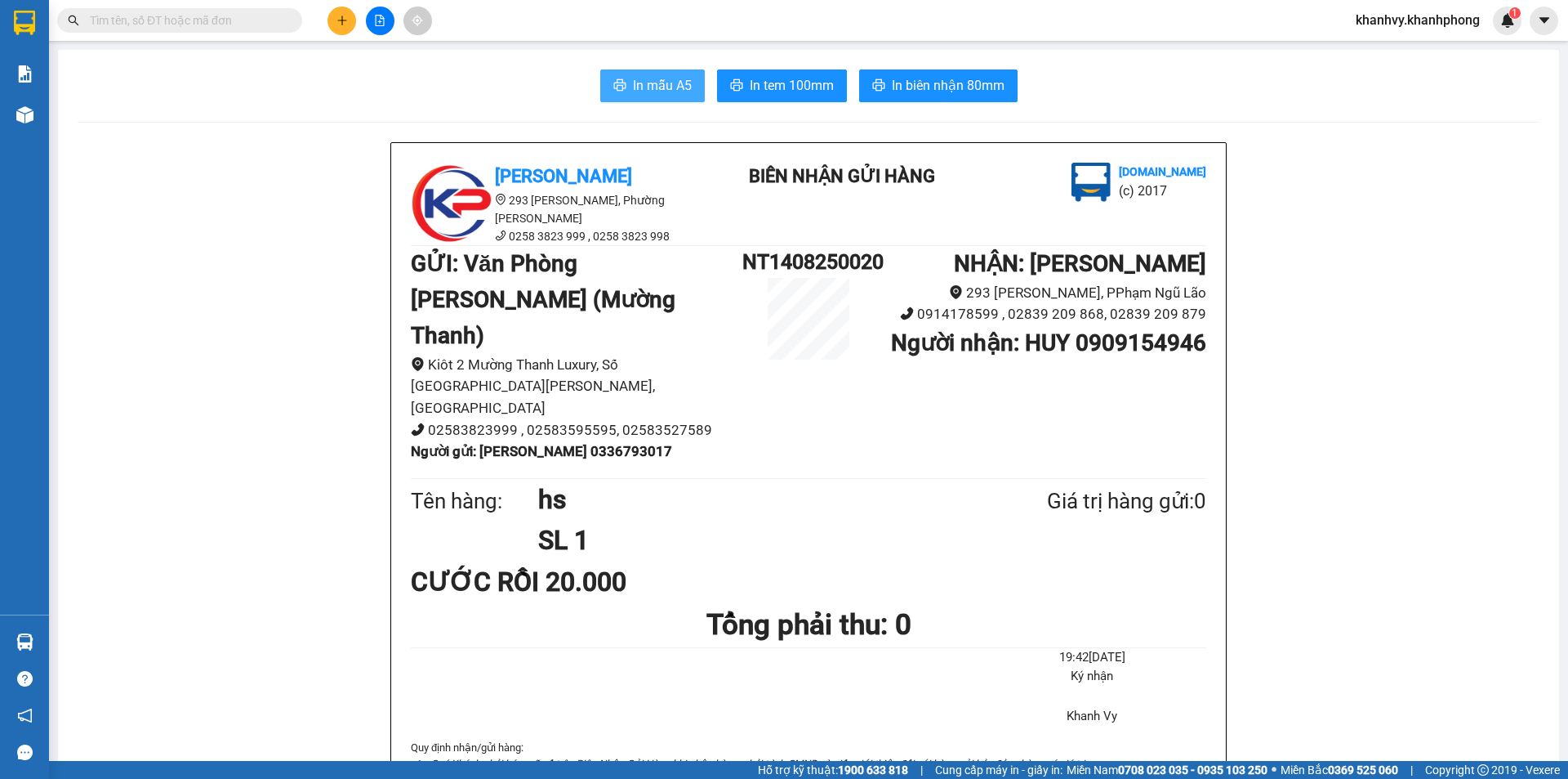
click at [663, 77] on span "In mẫu A5" at bounding box center [662, 85] width 59 height 21
click at [341, 16] on icon "plus" at bounding box center [342, 21] width 11 height 11
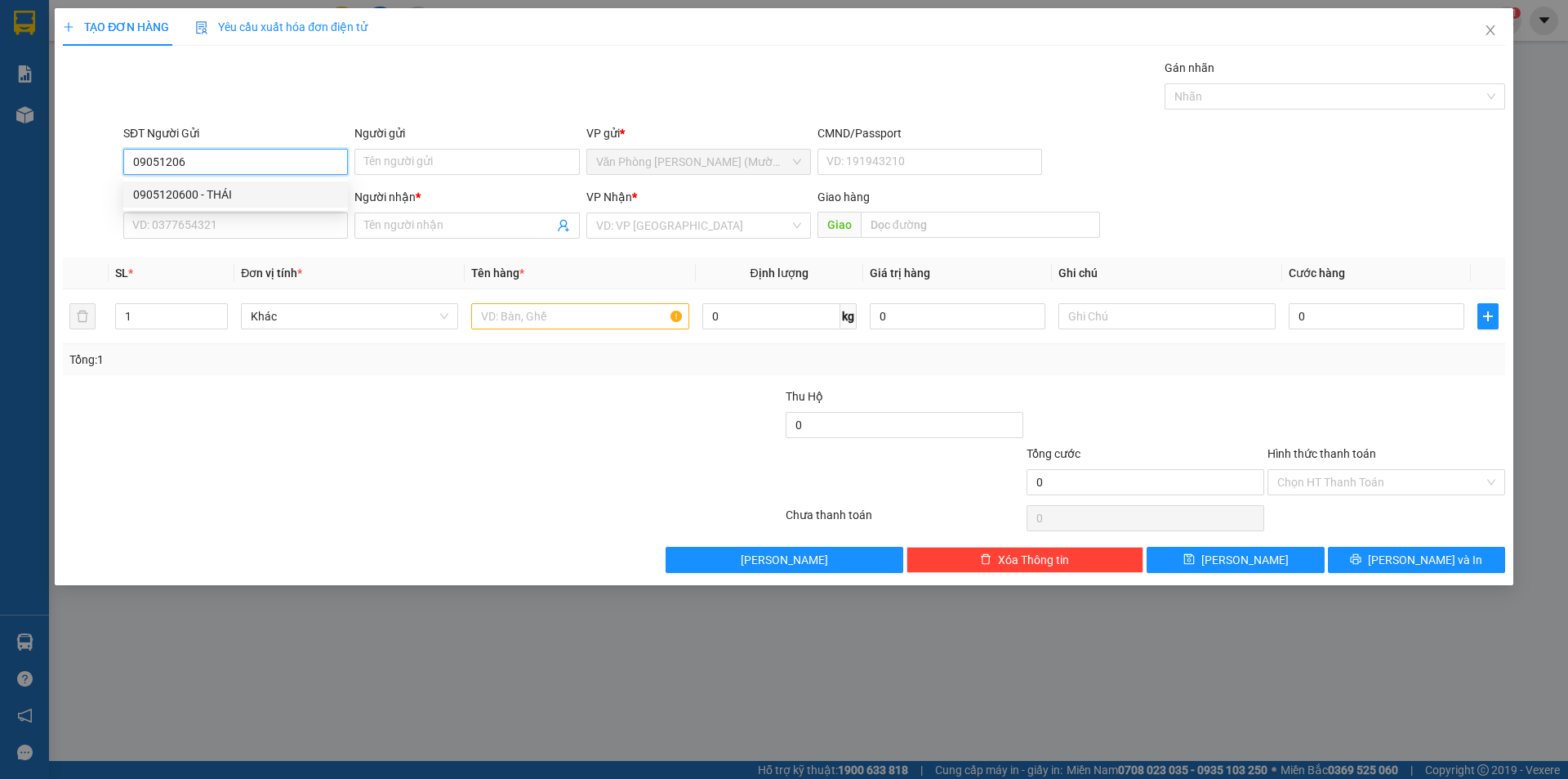
click at [247, 186] on div "0905120600 - THÁI" at bounding box center [235, 195] width 205 height 18
type input "0905120600"
type input "THÁI"
type input "0905120600"
click at [271, 227] on input "SĐT Người Nhận" at bounding box center [235, 226] width 225 height 26
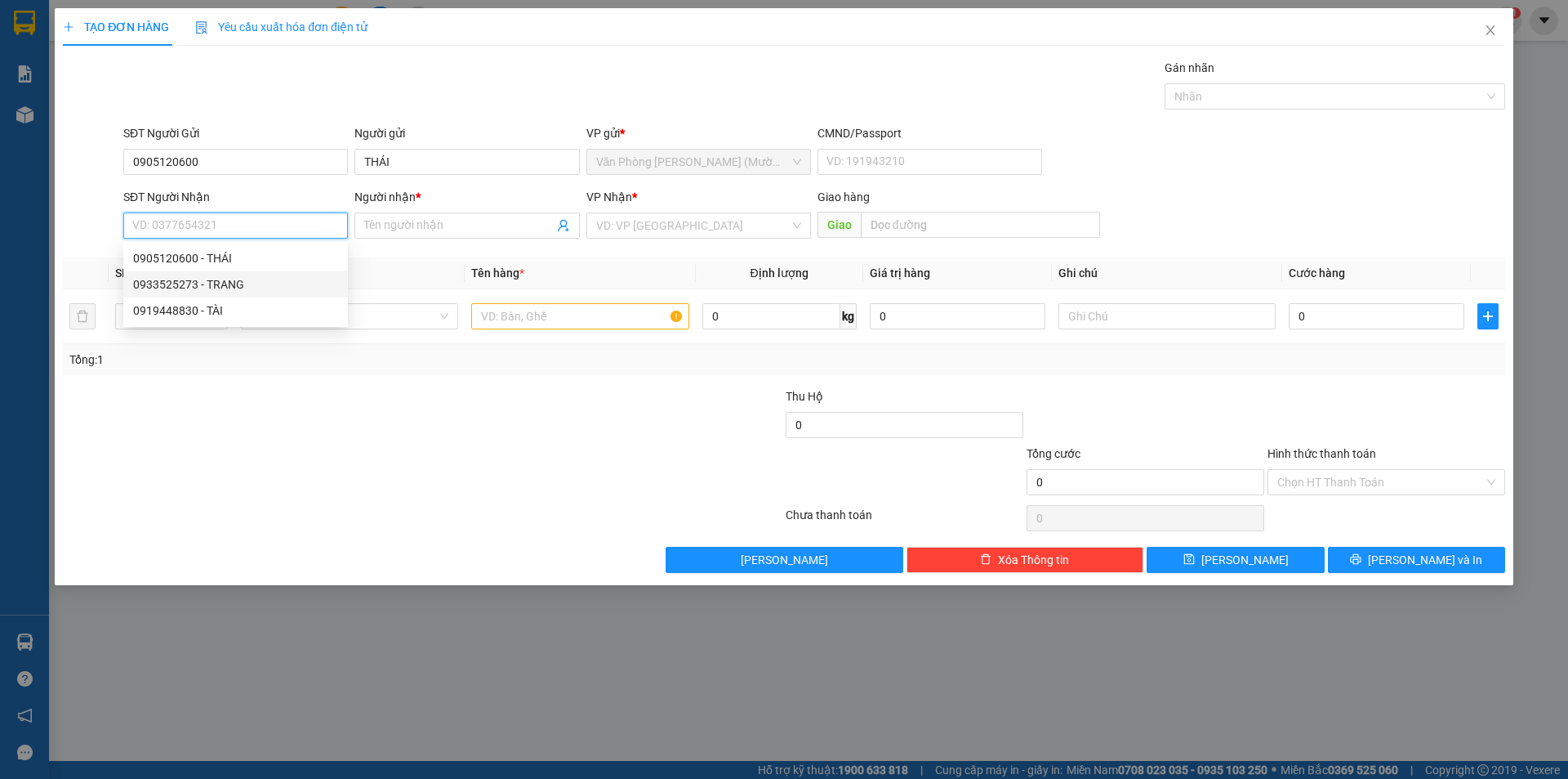
click at [264, 282] on div "0933525273 - TRANG" at bounding box center [235, 284] width 205 height 18
type input "0933525273"
type input "TRANG"
click at [549, 318] on input "text" at bounding box center [579, 316] width 217 height 26
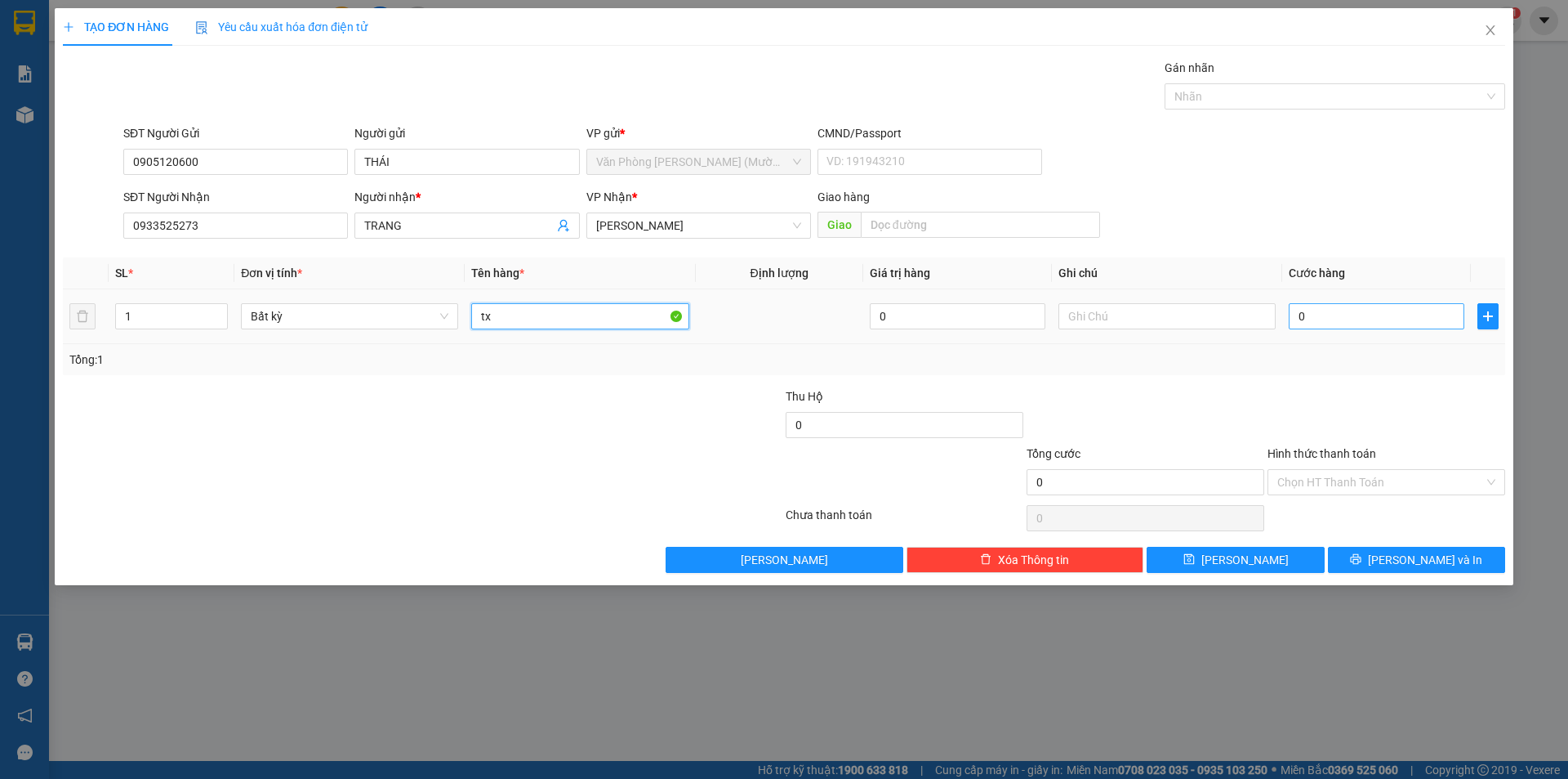
type input "tx"
click at [1386, 325] on input "0" at bounding box center [1377, 316] width 176 height 26
type input "4"
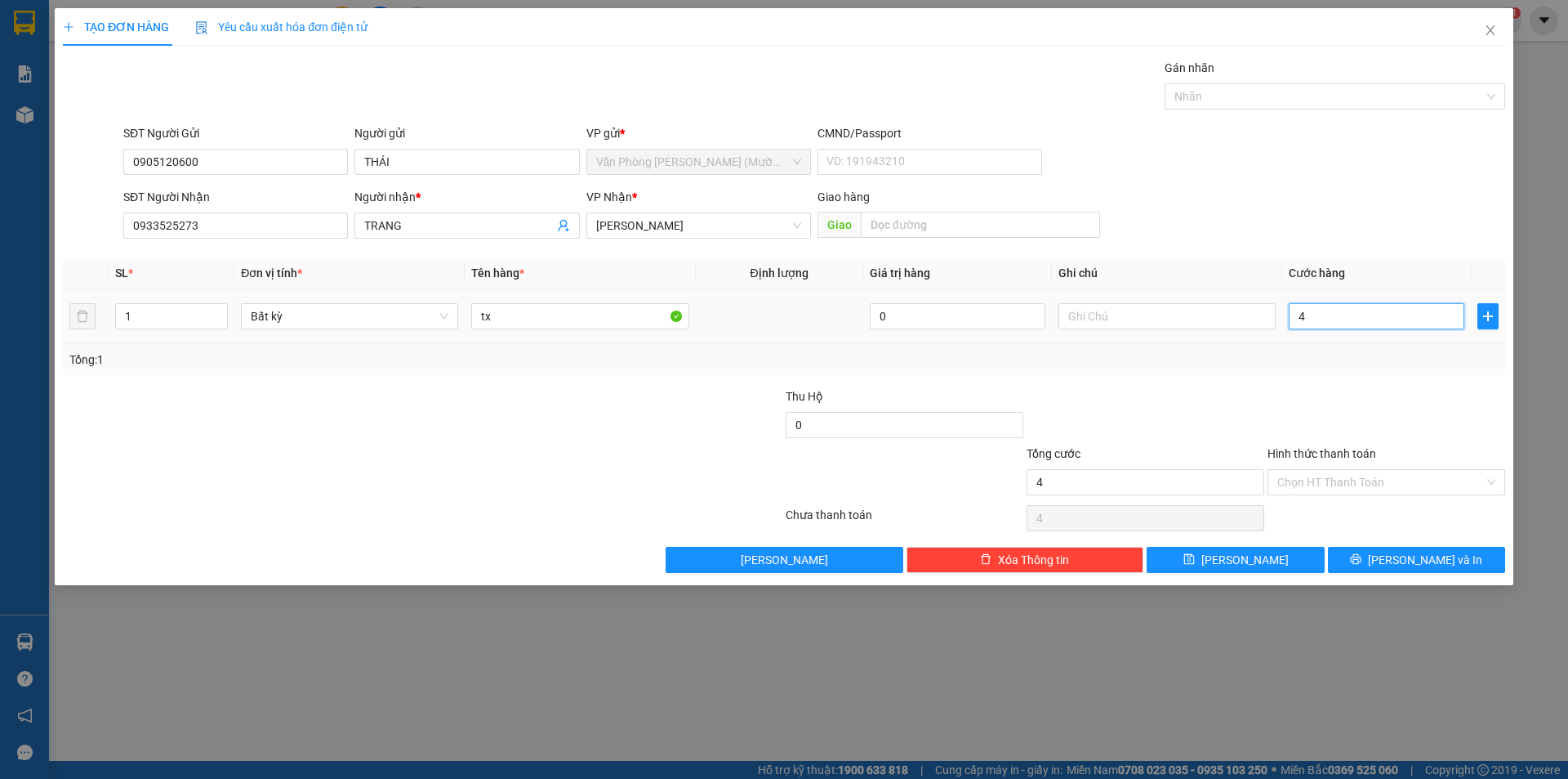
type input "40"
type input "40.000"
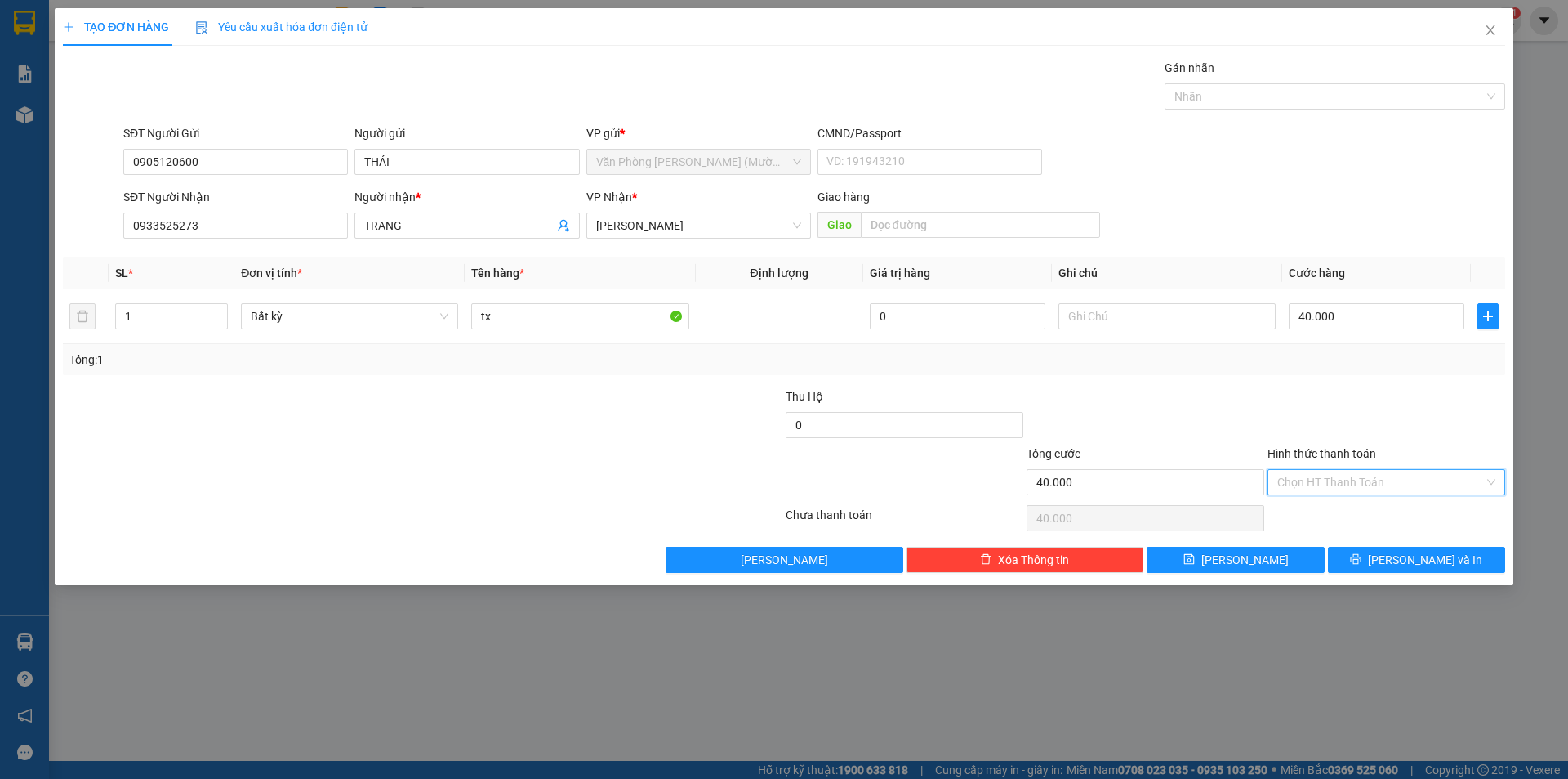
click at [1411, 483] on input "Hình thức thanh toán" at bounding box center [1381, 482] width 207 height 25
click at [1382, 510] on div "Tại văn phòng" at bounding box center [1387, 515] width 218 height 18
type input "0"
click at [1406, 561] on span "[PERSON_NAME] và In" at bounding box center [1424, 560] width 114 height 18
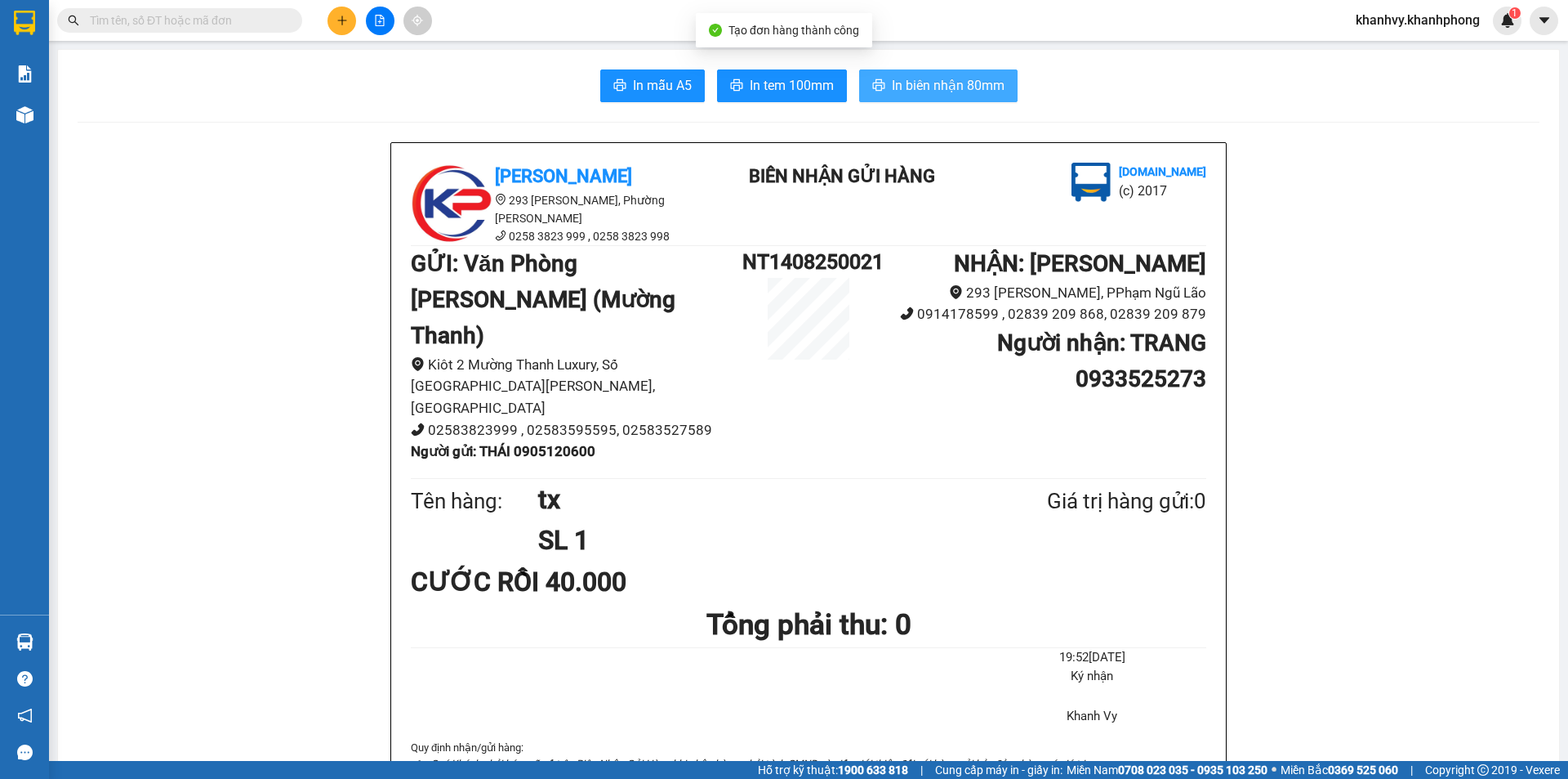
click at [966, 89] on span "In biên nhận 80mm" at bounding box center [948, 85] width 112 height 21
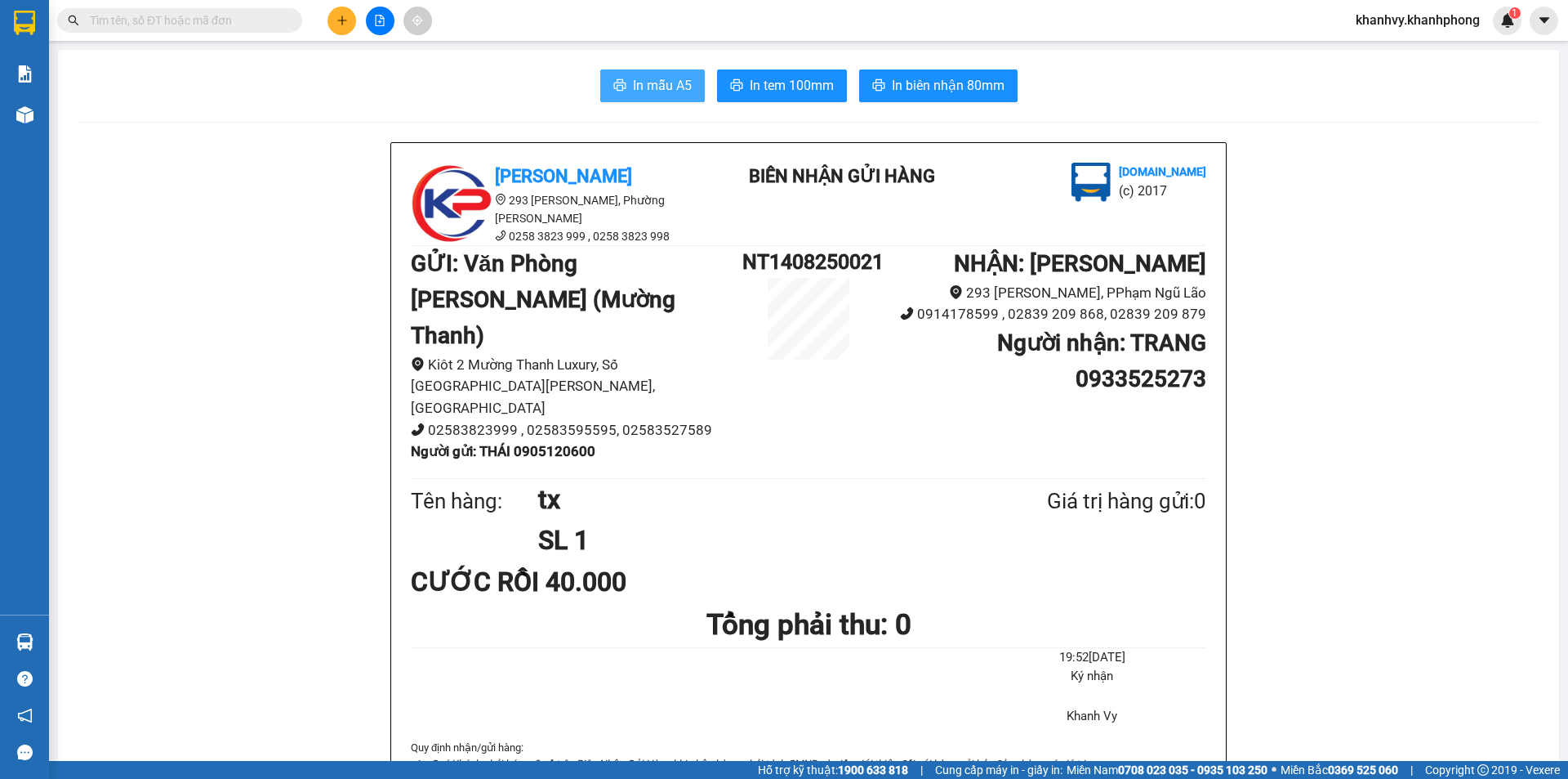
click at [656, 83] on span "In mẫu A5" at bounding box center [662, 85] width 59 height 21
